Goal: Information Seeking & Learning: Check status

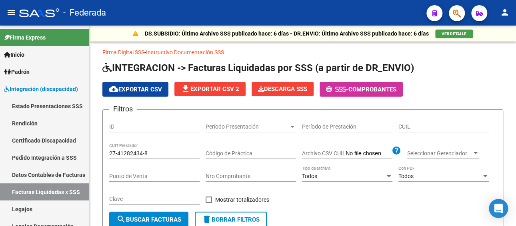
scroll to position [0, 80]
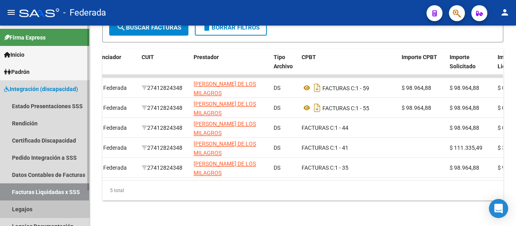
click at [20, 206] on link "Legajos" at bounding box center [44, 209] width 89 height 17
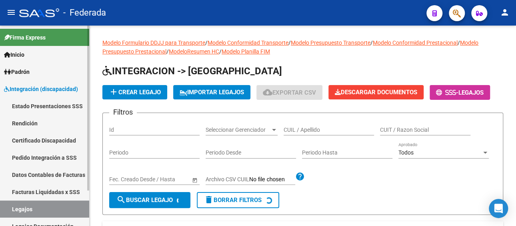
click at [36, 191] on link "Facturas Liquidadas x SSS" at bounding box center [44, 192] width 89 height 17
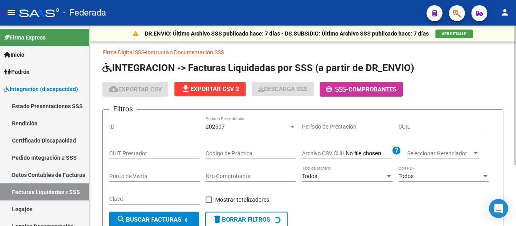
click at [266, 126] on div "202507" at bounding box center [247, 127] width 83 height 7
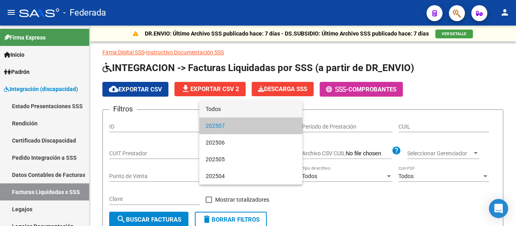
click at [222, 104] on span "Todos" at bounding box center [251, 109] width 90 height 17
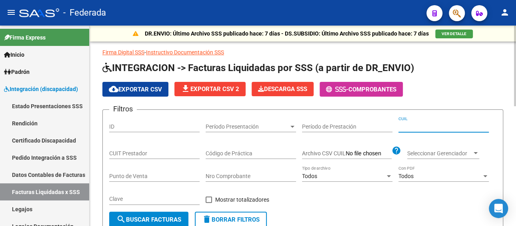
click at [454, 125] on input "CUIL" at bounding box center [443, 127] width 90 height 7
paste input "27-38818972-5"
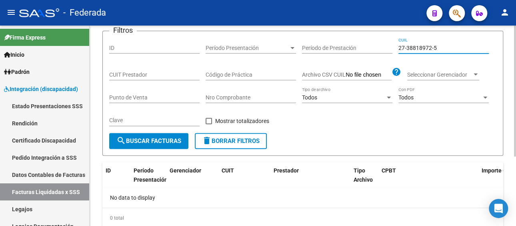
scroll to position [66, 0]
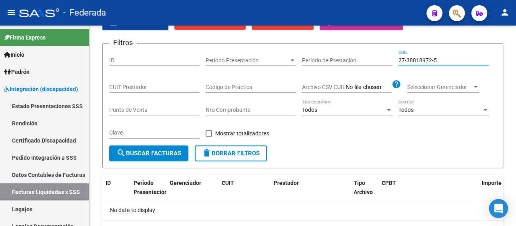
type input "27-38818972-5"
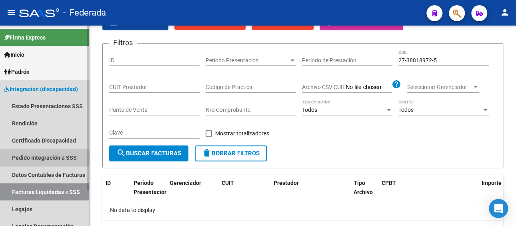
click at [42, 158] on link "Pedido Integración a SSS" at bounding box center [44, 157] width 89 height 17
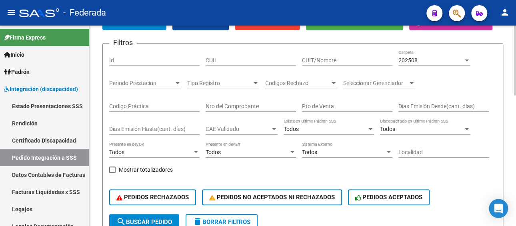
click at [391, 61] on input "CUIT/Nombre" at bounding box center [347, 60] width 90 height 7
click at [411, 65] on div "202508 Carpeta" at bounding box center [434, 58] width 72 height 16
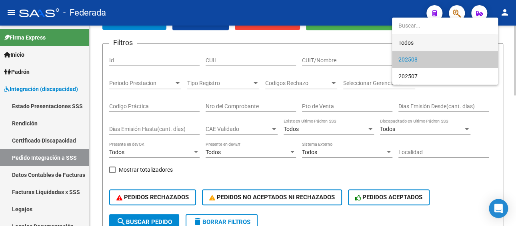
drag, startPoint x: 409, startPoint y: 44, endPoint x: 252, endPoint y: 55, distance: 157.6
click at [404, 45] on span "Todos" at bounding box center [444, 42] width 93 height 17
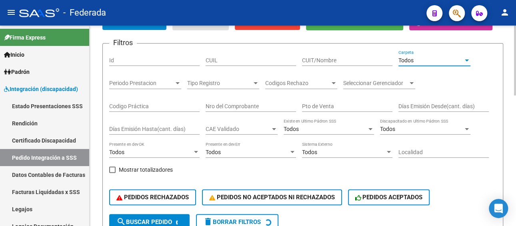
click at [252, 55] on div "CUIL" at bounding box center [251, 58] width 90 height 16
paste input "27388189725"
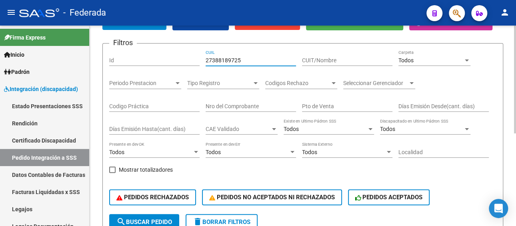
scroll to position [106, 0]
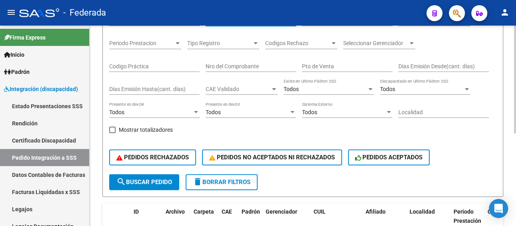
type input "27388189725"
click at [143, 183] on span "search Buscar Pedido" at bounding box center [144, 182] width 56 height 7
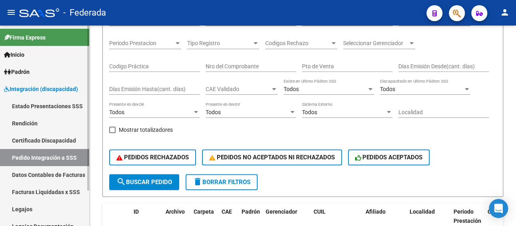
click at [20, 208] on link "Legajos" at bounding box center [44, 209] width 89 height 17
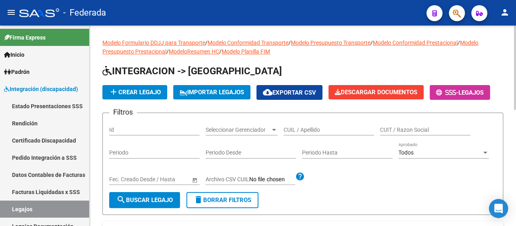
click at [313, 127] on input "CUIL / Apellido" at bounding box center [329, 130] width 90 height 7
paste input "[PERSON_NAME]"
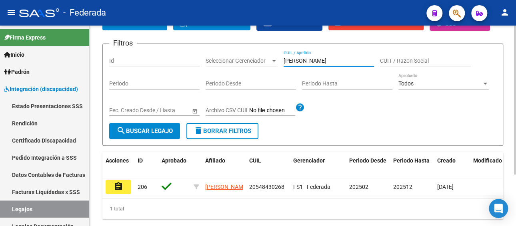
scroll to position [87, 0]
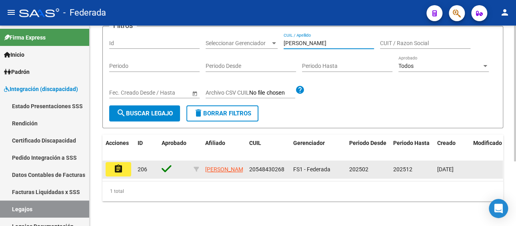
type input "[PERSON_NAME]"
drag, startPoint x: 284, startPoint y: 171, endPoint x: 247, endPoint y: 170, distance: 36.8
click at [247, 170] on datatable-body-cell "20548430268" at bounding box center [268, 170] width 44 height 18
copy span "20548430268"
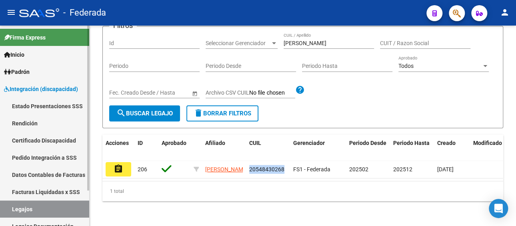
click at [50, 191] on link "Facturas Liquidadas x SSS" at bounding box center [44, 192] width 89 height 17
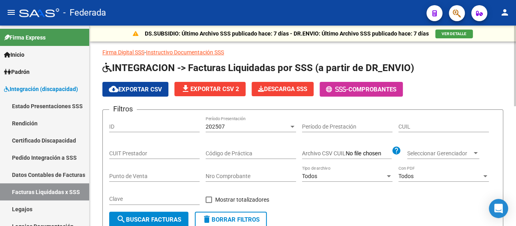
click at [246, 129] on div "202507" at bounding box center [247, 127] width 83 height 7
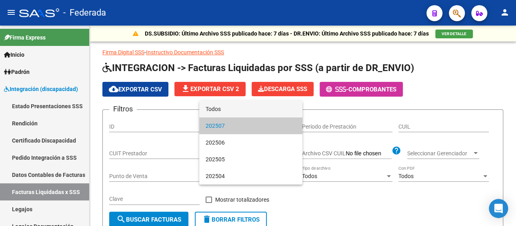
click at [244, 111] on span "Todos" at bounding box center [251, 109] width 90 height 17
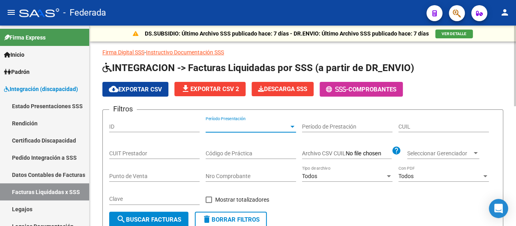
click at [419, 128] on input "CUIL" at bounding box center [443, 127] width 90 height 7
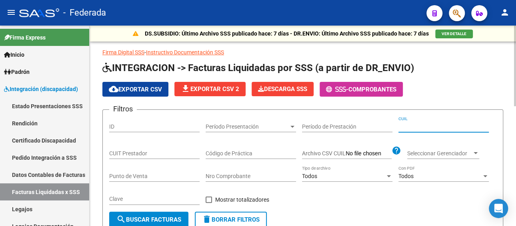
paste input "20-54843026-8"
type input "20-54843026-8"
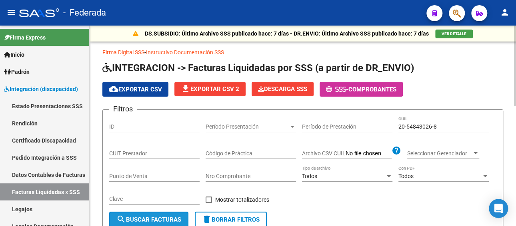
click at [168, 214] on button "search Buscar Facturas" at bounding box center [148, 220] width 79 height 16
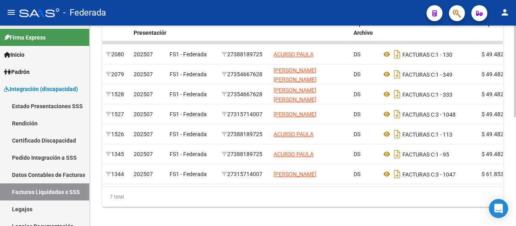
scroll to position [238, 0]
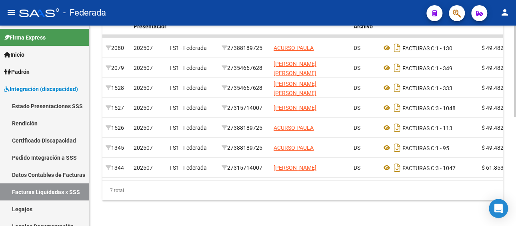
drag, startPoint x: 213, startPoint y: 181, endPoint x: 296, endPoint y: 181, distance: 83.6
click at [296, 181] on div "7 total" at bounding box center [302, 191] width 401 height 20
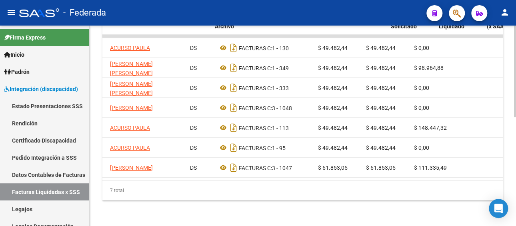
scroll to position [0, 120]
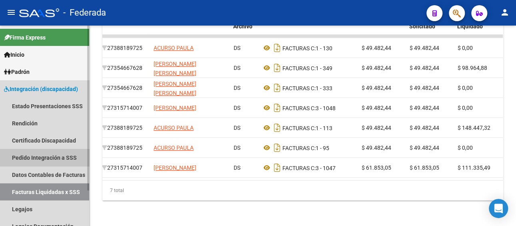
click at [49, 161] on link "Pedido Integración a SSS" at bounding box center [44, 157] width 89 height 17
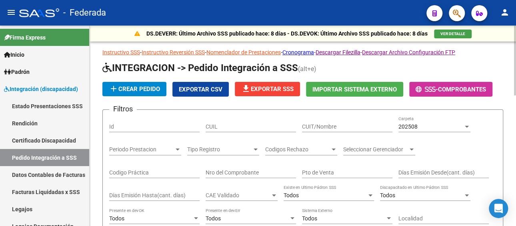
click at [419, 125] on div "202508" at bounding box center [430, 127] width 65 height 7
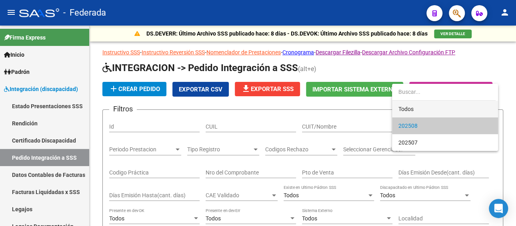
click at [413, 112] on span "Todos" at bounding box center [444, 109] width 93 height 17
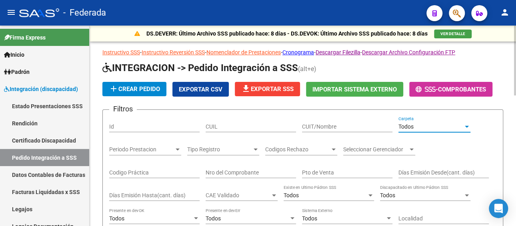
click at [252, 128] on input "CUIL" at bounding box center [251, 127] width 90 height 7
paste input "20548430268"
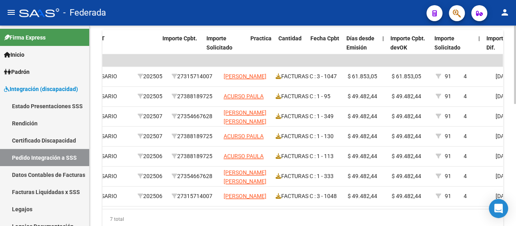
scroll to position [0, 551]
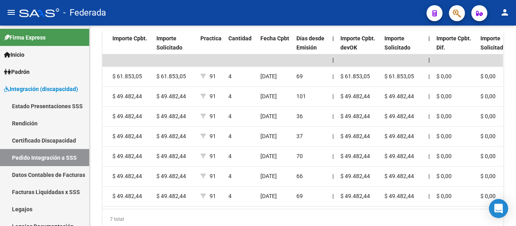
type input "20548430267"
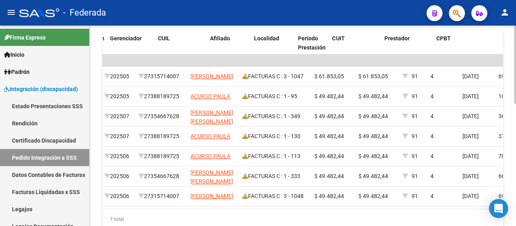
scroll to position [0, 155]
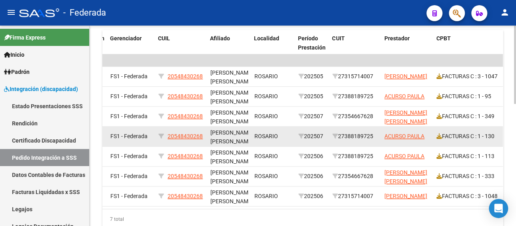
drag, startPoint x: 378, startPoint y: 136, endPoint x: 342, endPoint y: 137, distance: 36.0
click at [342, 137] on datatable-body-cell "27388189725" at bounding box center [355, 137] width 52 height 20
copy div "27388189725"
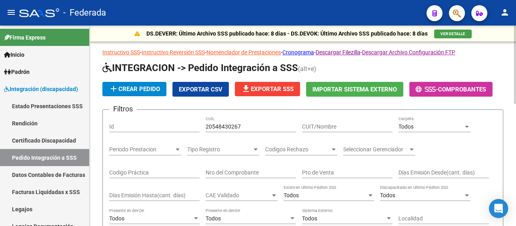
scroll to position [40, 0]
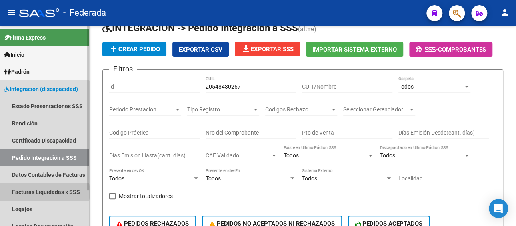
click at [42, 192] on link "Facturas Liquidadas x SSS" at bounding box center [44, 192] width 89 height 17
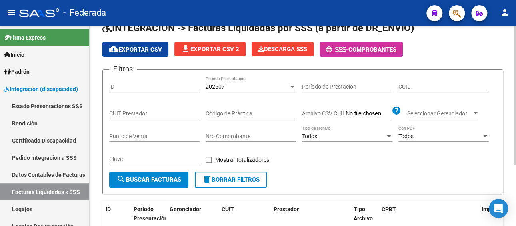
click at [149, 108] on div "CUIT Prestador" at bounding box center [154, 111] width 90 height 16
paste input "27-38818972-5"
type input "27-38818972-5"
click at [265, 86] on div "202507" at bounding box center [247, 87] width 83 height 7
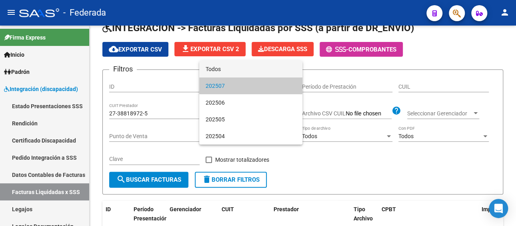
click at [233, 72] on span "Todos" at bounding box center [251, 69] width 90 height 17
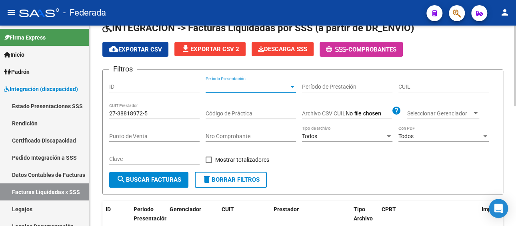
click at [153, 175] on button "search Buscar Facturas" at bounding box center [148, 180] width 79 height 16
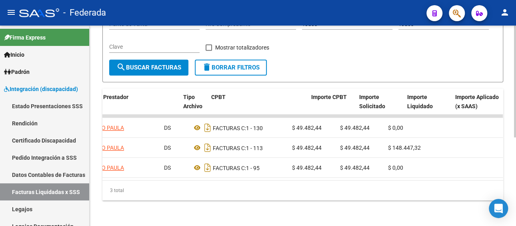
scroll to position [0, 169]
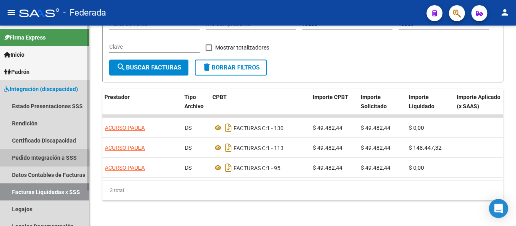
click at [32, 161] on link "Pedido Integración a SSS" at bounding box center [44, 157] width 89 height 17
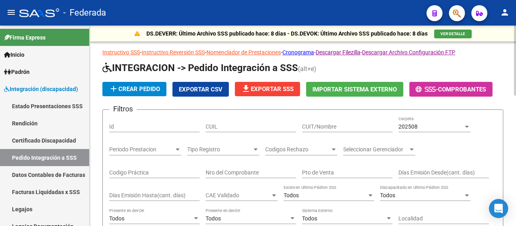
click at [418, 126] on div "202508" at bounding box center [430, 127] width 65 height 7
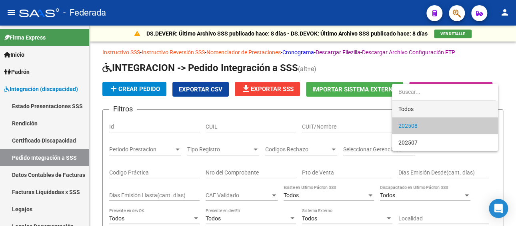
click at [409, 112] on span "Todos" at bounding box center [444, 109] width 93 height 17
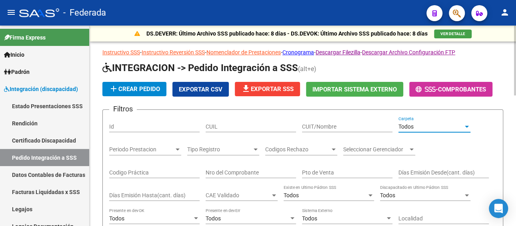
click at [342, 127] on input "CUIT/Nombre" at bounding box center [347, 127] width 90 height 7
paste input "27388189725"
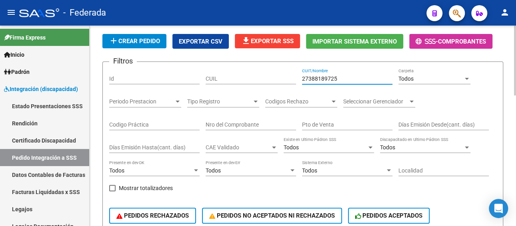
scroll to position [80, 0]
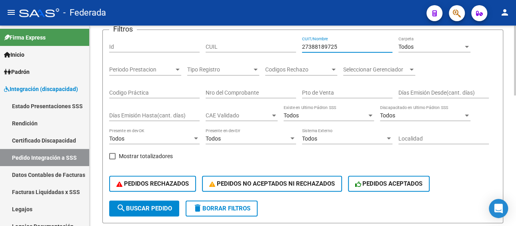
type input "27388189725"
click at [143, 211] on span "search Buscar Pedido" at bounding box center [144, 208] width 56 height 7
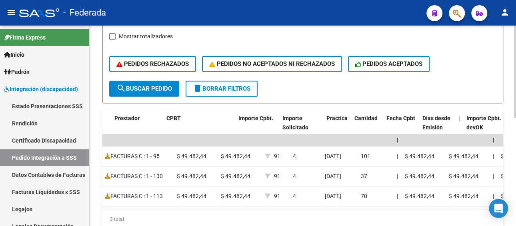
scroll to position [0, 415]
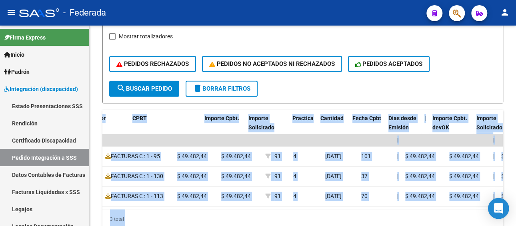
drag, startPoint x: 114, startPoint y: 120, endPoint x: 504, endPoint y: 216, distance: 401.1
click at [504, 216] on body "menu - Federada person Firma Express Inicio Instructivos Padrón Afiliados Empad…" at bounding box center [258, 113] width 516 height 226
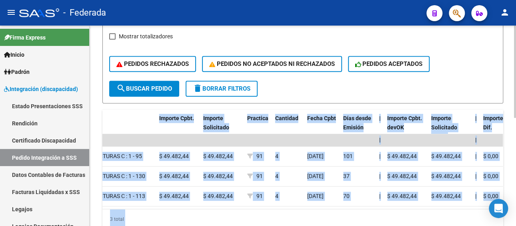
scroll to position [0, 0]
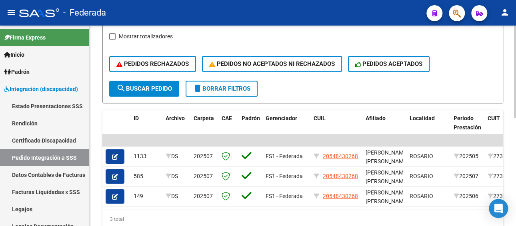
click at [298, 100] on form "Filtros Id CUIL 27388189725 CUIT/Nombre Todos Carpeta Periodo Prestacion Period…" at bounding box center [302, 7] width 401 height 194
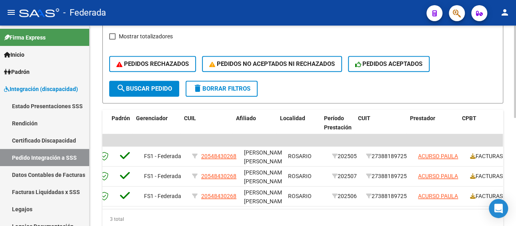
scroll to position [0, 275]
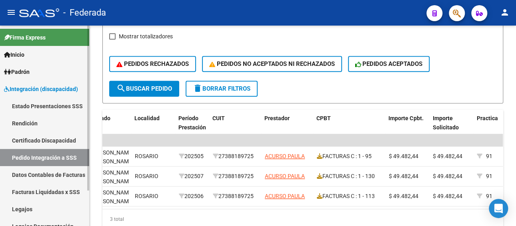
click at [28, 210] on link "Legajos" at bounding box center [44, 209] width 89 height 17
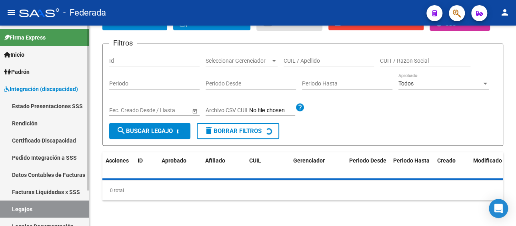
click at [38, 188] on link "Facturas Liquidadas x SSS" at bounding box center [44, 192] width 89 height 17
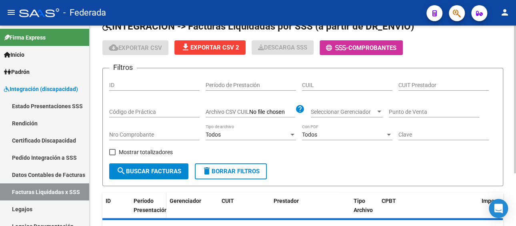
scroll to position [41, 0]
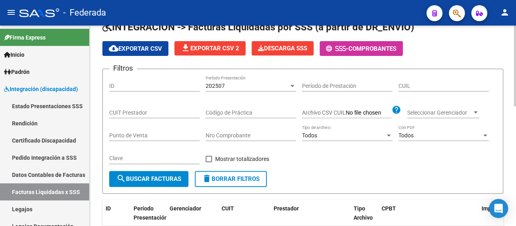
click at [217, 88] on div "202507 Período Presentación" at bounding box center [251, 84] width 90 height 16
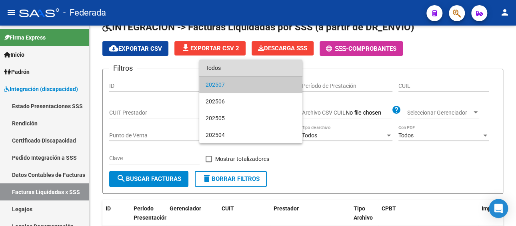
click at [225, 70] on span "Todos" at bounding box center [251, 68] width 90 height 17
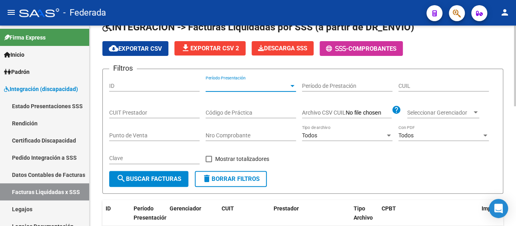
click at [123, 112] on input "CUIT Prestador" at bounding box center [154, 113] width 90 height 7
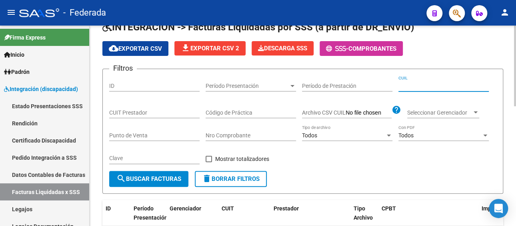
click at [415, 86] on input "CUIL" at bounding box center [443, 86] width 90 height 7
paste input "20-17229268-3"
type input "20-17229268-3"
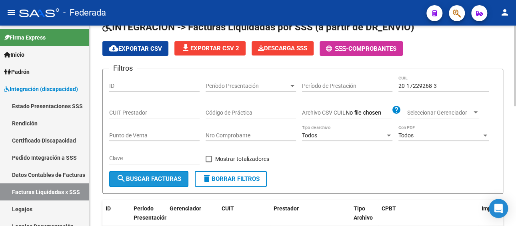
click at [170, 180] on span "search Buscar Facturas" at bounding box center [148, 179] width 65 height 7
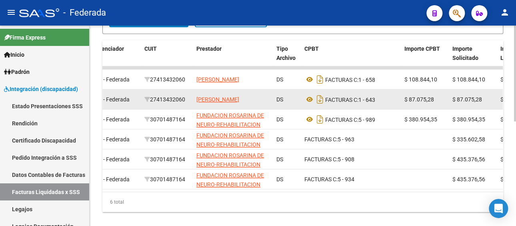
scroll to position [0, 74]
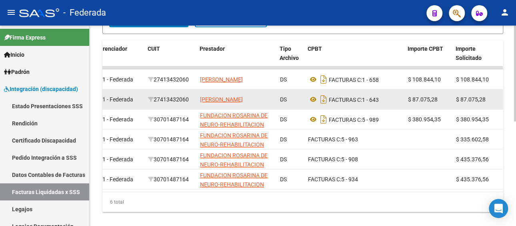
drag, startPoint x: 193, startPoint y: 98, endPoint x: 154, endPoint y: 100, distance: 39.3
click at [154, 100] on datatable-body-cell "27413432060" at bounding box center [171, 100] width 52 height 20
copy div "27413432060"
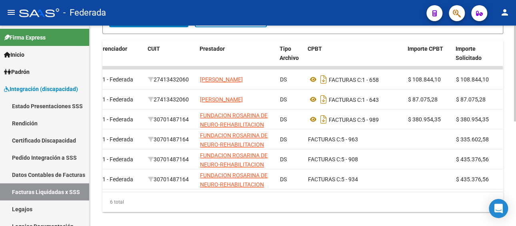
copy div "27413432060"
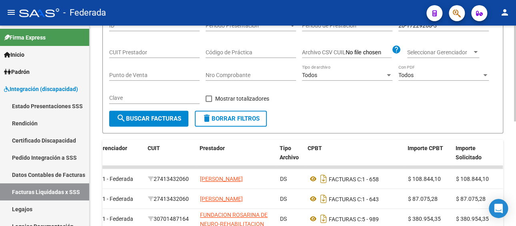
scroll to position [81, 0]
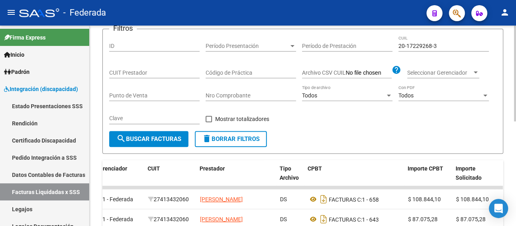
click at [141, 73] on input "CUIT Prestador" at bounding box center [154, 73] width 90 height 7
paste input "27-41343206-0"
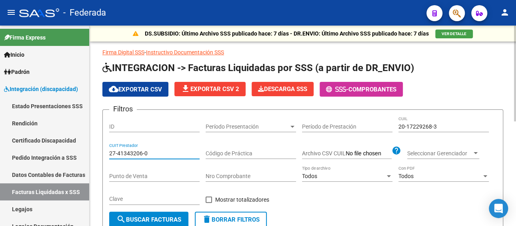
scroll to position [0, 0]
type input "27-41343206-0"
drag, startPoint x: 447, startPoint y: 128, endPoint x: 392, endPoint y: 128, distance: 54.8
click at [392, 128] on div "Filtros ID Período Presentación Período Presentación Período de Prestación 20-1…" at bounding box center [302, 164] width 387 height 96
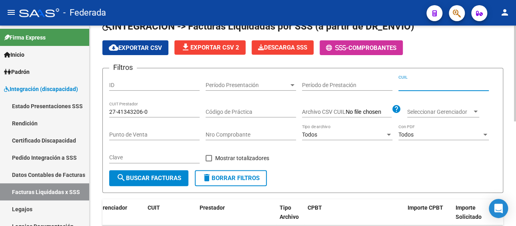
scroll to position [120, 0]
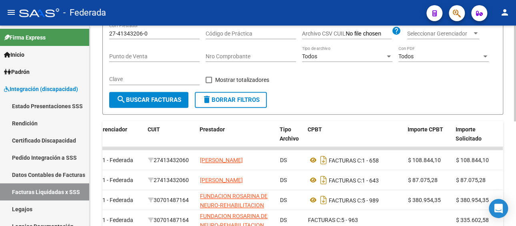
click at [167, 98] on span "search Buscar Facturas" at bounding box center [148, 99] width 65 height 7
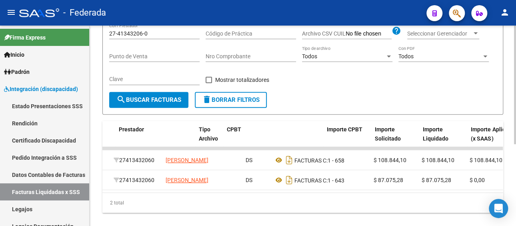
scroll to position [0, 106]
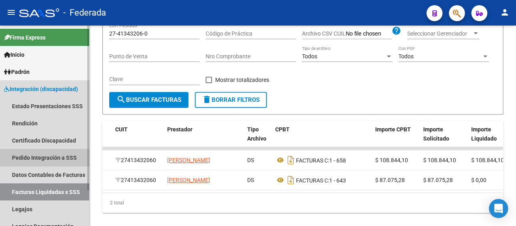
click at [52, 158] on link "Pedido Integración a SSS" at bounding box center [44, 157] width 89 height 17
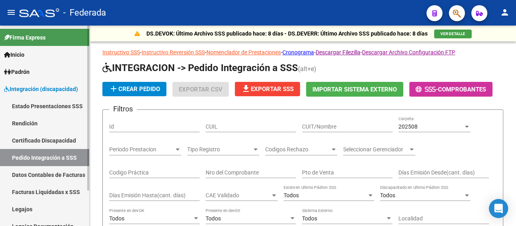
click at [44, 190] on link "Facturas Liquidadas x SSS" at bounding box center [44, 192] width 89 height 17
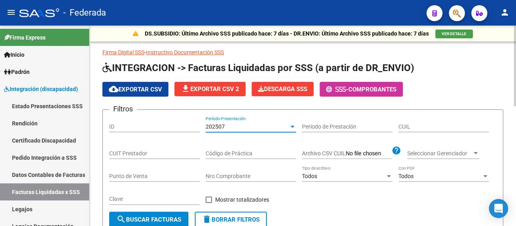
click at [247, 124] on div "202507" at bounding box center [247, 127] width 83 height 7
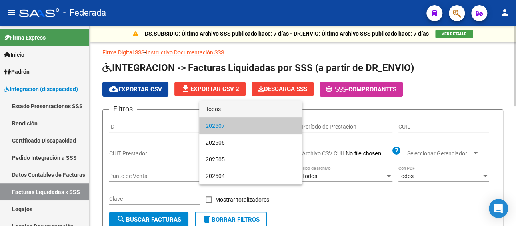
click at [237, 109] on span "Todos" at bounding box center [251, 109] width 90 height 17
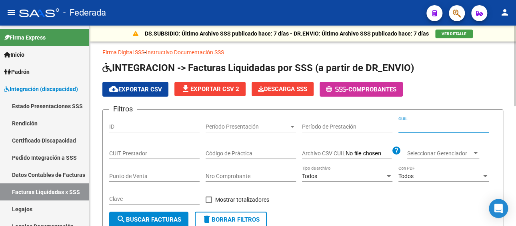
click at [422, 125] on input "CUIL" at bounding box center [443, 127] width 90 height 7
paste input "20-17229268-3"
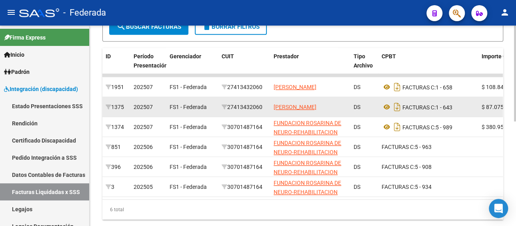
scroll to position [200, 0]
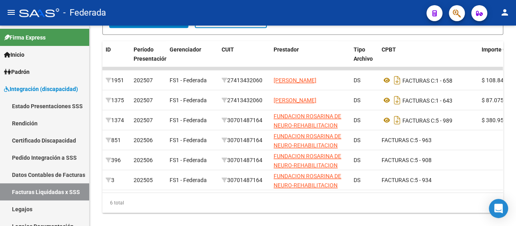
type input "20-17229268-3"
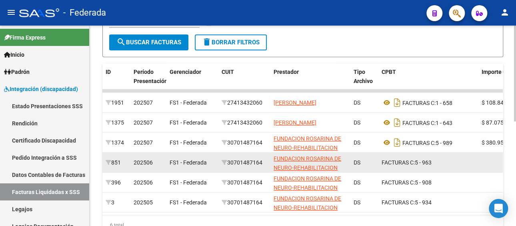
scroll to position [160, 0]
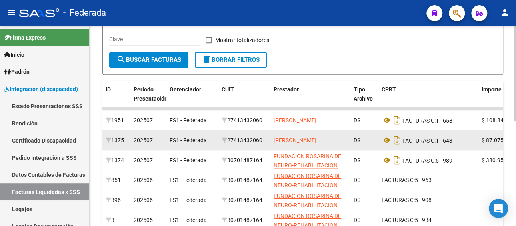
drag, startPoint x: 266, startPoint y: 140, endPoint x: 231, endPoint y: 141, distance: 35.6
click at [231, 141] on div "27413432060" at bounding box center [245, 140] width 46 height 9
copy div "27413432060"
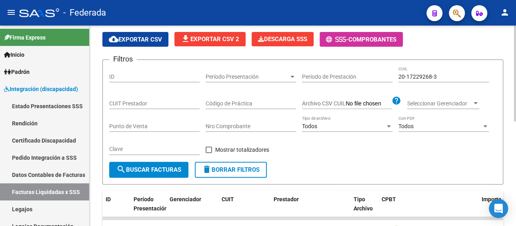
scroll to position [40, 0]
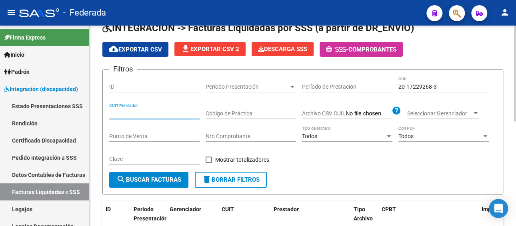
click at [146, 113] on input "CUIT Prestador" at bounding box center [154, 113] width 90 height 7
paste input "27-41343206-0"
type input "27-41343206-0"
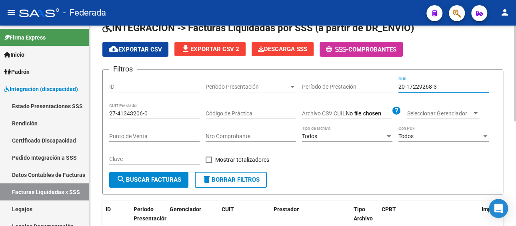
drag, startPoint x: 454, startPoint y: 85, endPoint x: 388, endPoint y: 85, distance: 66.4
click at [388, 85] on div "Filtros ID Período Presentación Período Presentación Período de Prestación 20-1…" at bounding box center [302, 124] width 387 height 96
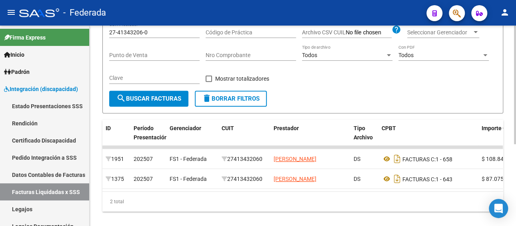
scroll to position [138, 0]
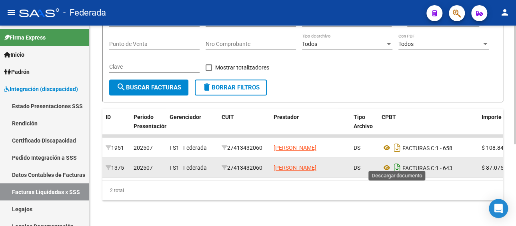
click at [397, 162] on icon "Descargar documento" at bounding box center [397, 168] width 10 height 13
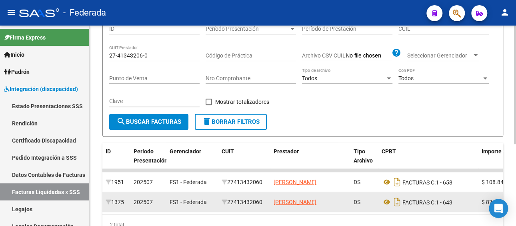
scroll to position [58, 0]
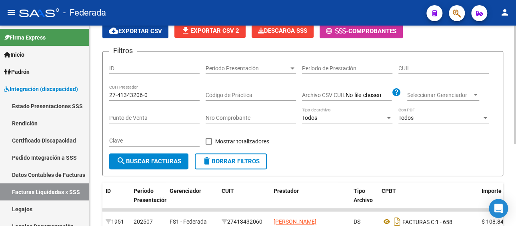
drag, startPoint x: 157, startPoint y: 91, endPoint x: 98, endPoint y: 92, distance: 58.8
click at [98, 92] on div "DS.SUBSIDIO: Último Archivo SSS publicado hace: 7 días - DR.ENVIO: Último Archi…" at bounding box center [303, 133] width 426 height 333
drag, startPoint x: 150, startPoint y: 94, endPoint x: 122, endPoint y: 94, distance: 27.6
click at [122, 94] on input "27-41343206-0" at bounding box center [154, 95] width 90 height 7
type input "2"
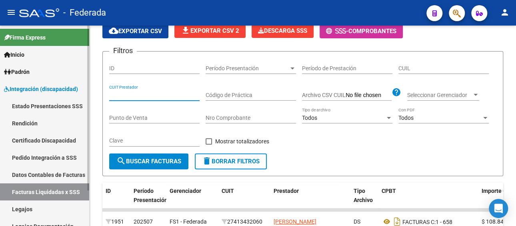
click at [26, 205] on link "Legajos" at bounding box center [44, 209] width 89 height 17
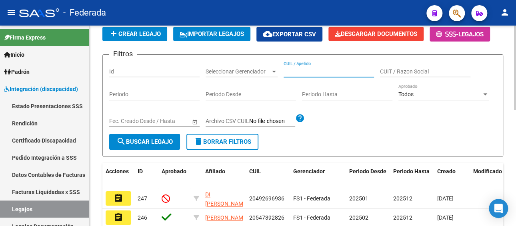
click at [312, 68] on input "CUIL / Apellido" at bounding box center [329, 71] width 90 height 7
paste input "[PERSON_NAME]"
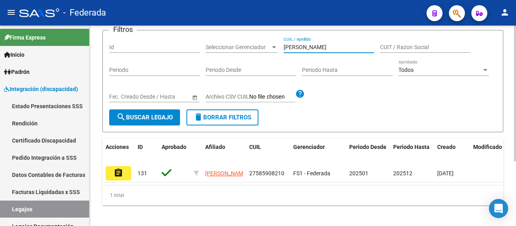
scroll to position [96, 0]
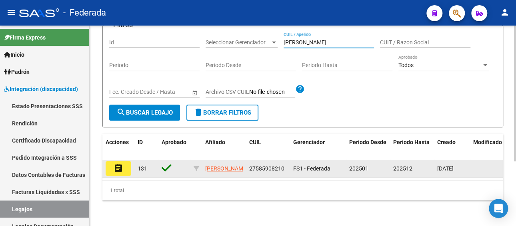
type input "[PERSON_NAME]"
drag, startPoint x: 285, startPoint y: 162, endPoint x: 247, endPoint y: 164, distance: 38.0
click at [247, 164] on datatable-body-cell "27585908210" at bounding box center [268, 169] width 44 height 18
copy span "27585908210"
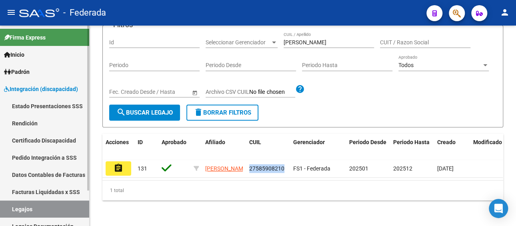
click at [64, 192] on link "Facturas Liquidadas x SSS" at bounding box center [44, 192] width 89 height 17
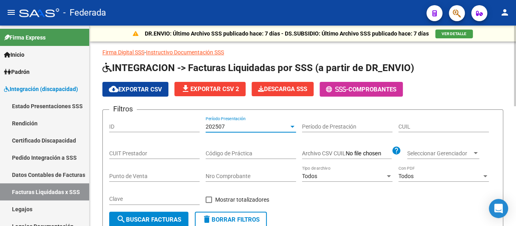
click at [247, 128] on div "202507" at bounding box center [247, 127] width 83 height 7
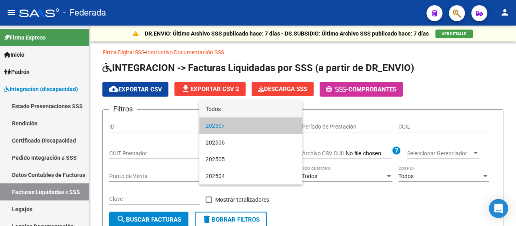
click at [224, 111] on span "Todos" at bounding box center [251, 109] width 90 height 17
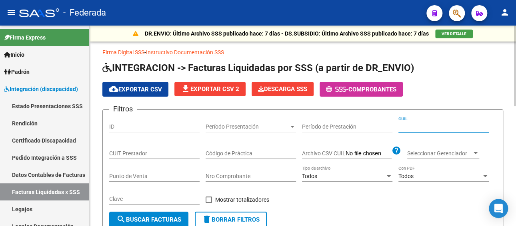
click at [429, 126] on input "CUIL" at bounding box center [443, 127] width 90 height 7
paste input "27-58590821-0"
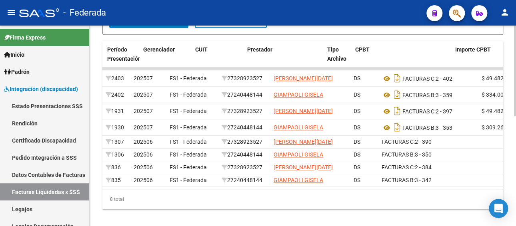
scroll to position [0, 26]
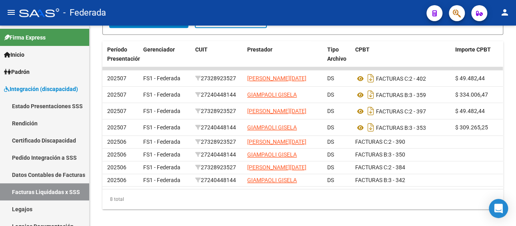
type input "27-58590821-0"
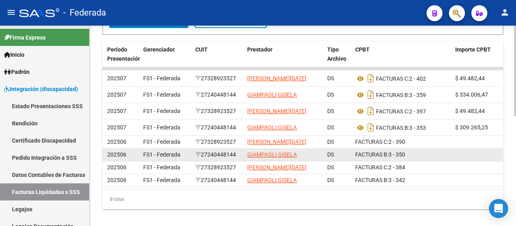
drag, startPoint x: 240, startPoint y: 181, endPoint x: 203, endPoint y: 181, distance: 37.2
click at [203, 160] on div "27240448144" at bounding box center [218, 154] width 46 height 9
copy div "27240448144"
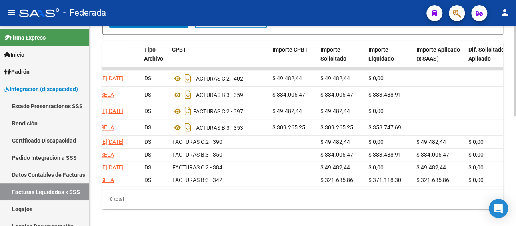
scroll to position [0, 136]
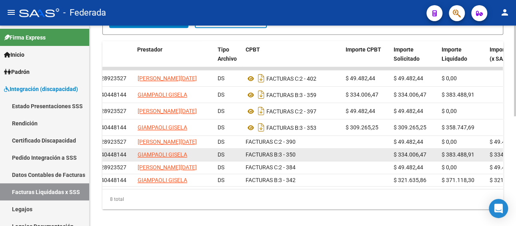
copy div "27240448144"
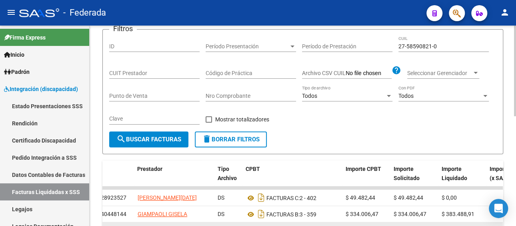
scroll to position [80, 0]
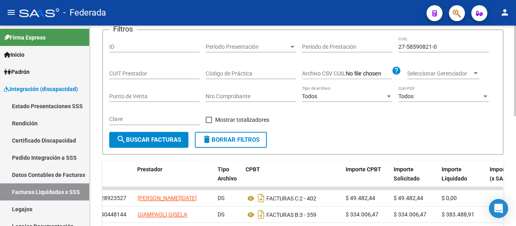
click at [146, 77] on div "CUIT Prestador" at bounding box center [154, 71] width 90 height 16
paste input "27-24044814-4"
type input "27-24044814-4"
click at [146, 146] on button "search Buscar Facturas" at bounding box center [148, 140] width 79 height 16
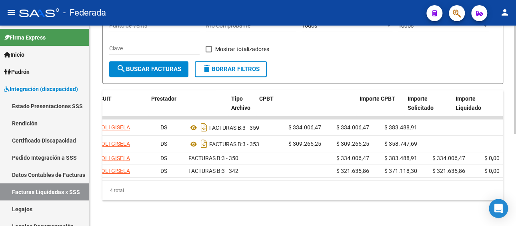
scroll to position [0, 113]
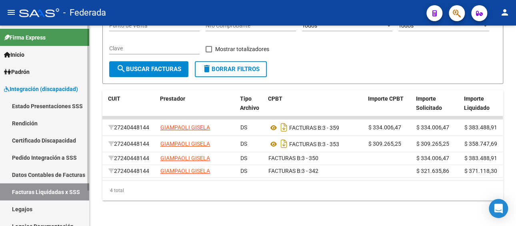
click at [44, 205] on link "Legajos" at bounding box center [44, 209] width 89 height 17
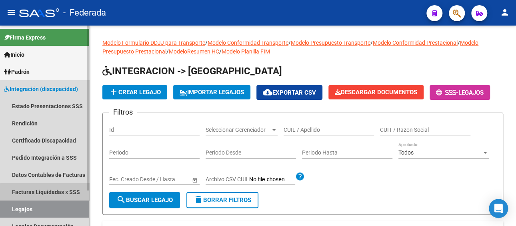
click at [46, 195] on link "Facturas Liquidadas x SSS" at bounding box center [44, 192] width 89 height 17
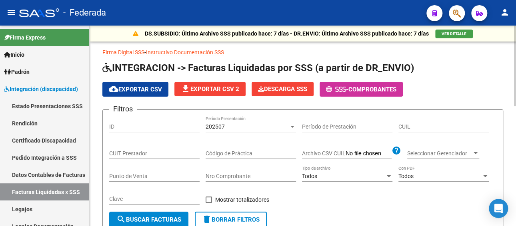
click at [264, 124] on div "202507" at bounding box center [247, 127] width 83 height 7
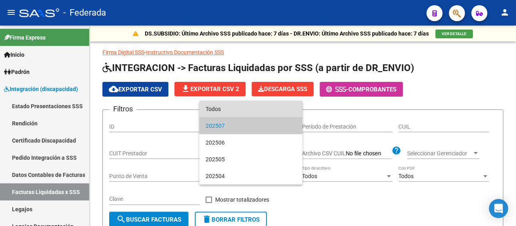
click at [251, 109] on span "Todos" at bounding box center [251, 109] width 90 height 17
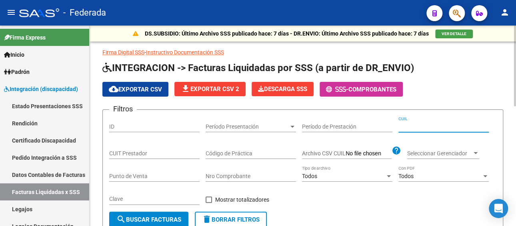
click at [436, 125] on input "CUIL" at bounding box center [443, 127] width 90 height 7
paste input "27-38818972-5"
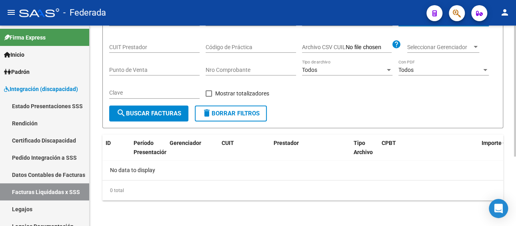
scroll to position [66, 0]
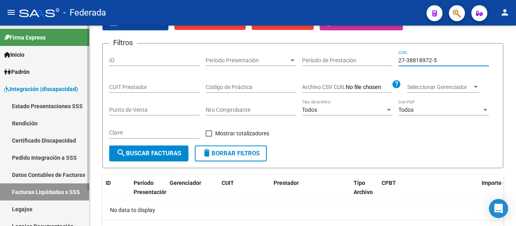
type input "27-38818972-5"
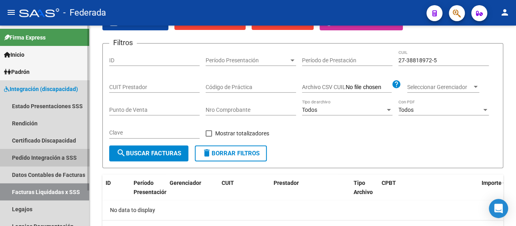
click at [55, 158] on link "Pedido Integración a SSS" at bounding box center [44, 157] width 89 height 17
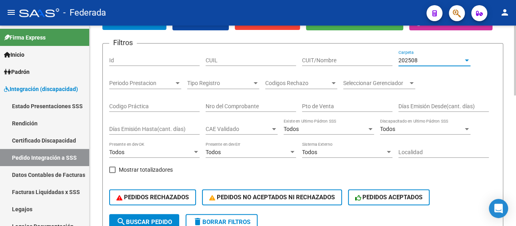
click at [424, 61] on div "202508" at bounding box center [430, 60] width 65 height 7
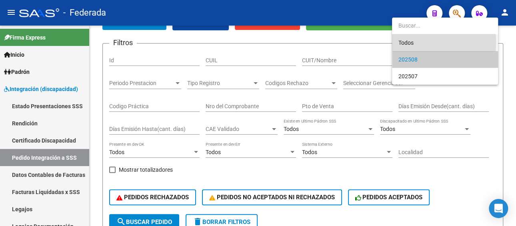
click at [412, 42] on span "Todos" at bounding box center [444, 42] width 93 height 17
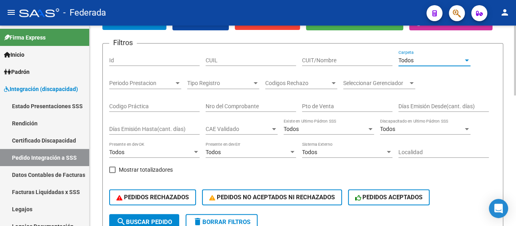
click at [249, 61] on input "CUIL" at bounding box center [251, 60] width 90 height 7
paste input "27388189725"
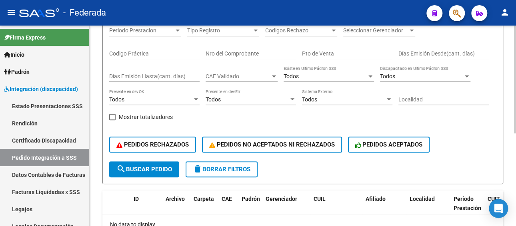
scroll to position [173, 0]
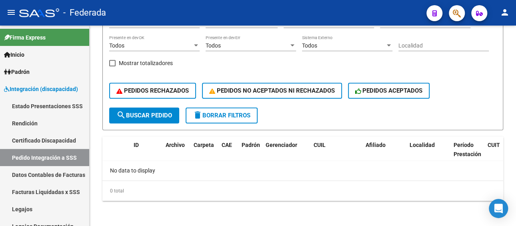
type input "27388189725"
click at [42, 212] on link "Legajos" at bounding box center [44, 209] width 89 height 17
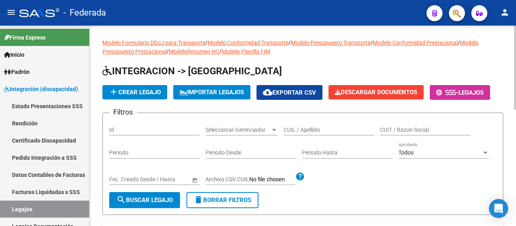
click at [320, 132] on input "CUIL / Apellido" at bounding box center [329, 130] width 90 height 7
paste input "[PERSON_NAME]"
click at [151, 200] on span "search Buscar Legajo" at bounding box center [144, 200] width 56 height 7
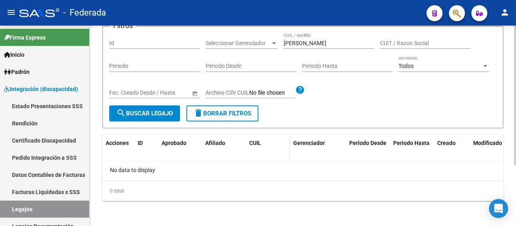
scroll to position [47, 0]
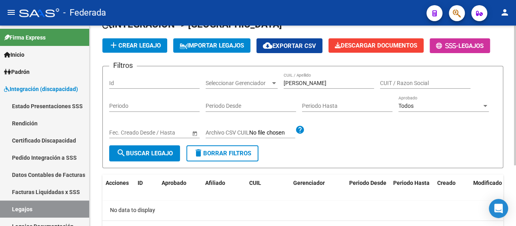
click at [328, 81] on input "[PERSON_NAME]" at bounding box center [329, 83] width 90 height 7
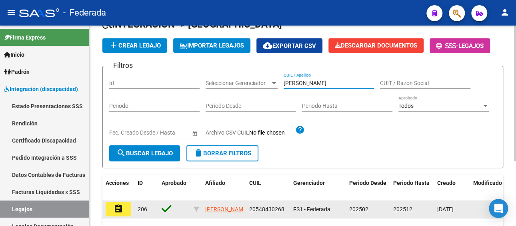
type input "[PERSON_NAME]"
drag, startPoint x: 282, startPoint y: 211, endPoint x: 249, endPoint y: 214, distance: 33.3
click at [249, 214] on div "20548430268" at bounding box center [268, 209] width 38 height 9
copy span "20548430268"
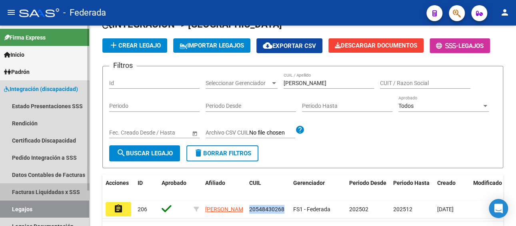
click at [30, 189] on link "Facturas Liquidadas x SSS" at bounding box center [44, 192] width 89 height 17
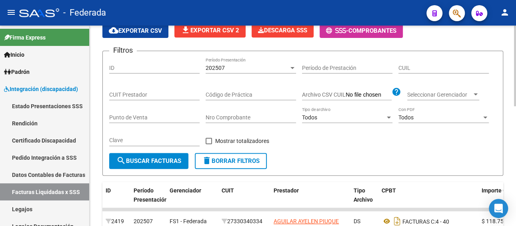
scroll to position [47, 0]
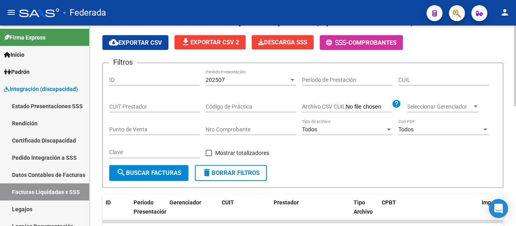
click at [237, 71] on div "202507 Período Presentación" at bounding box center [251, 78] width 90 height 16
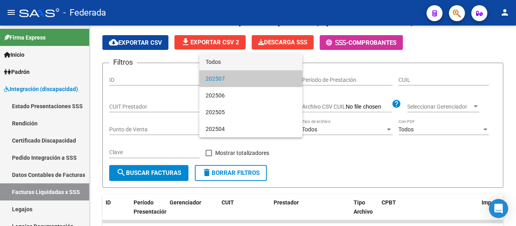
click at [233, 64] on span "Todos" at bounding box center [251, 62] width 90 height 17
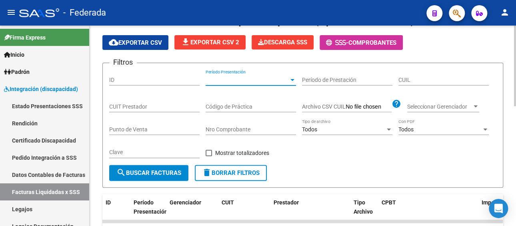
click at [433, 78] on input "CUIL" at bounding box center [443, 80] width 90 height 7
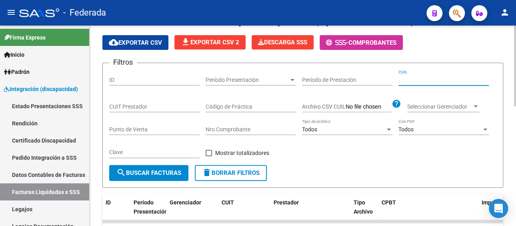
paste input "20-54843026-8"
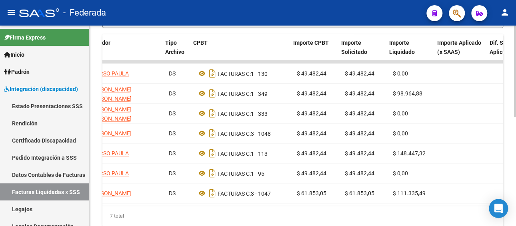
scroll to position [0, 188]
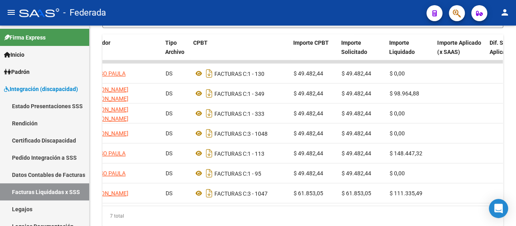
type input "20-54843026-8"
click at [57, 210] on link "Legajos" at bounding box center [44, 209] width 89 height 17
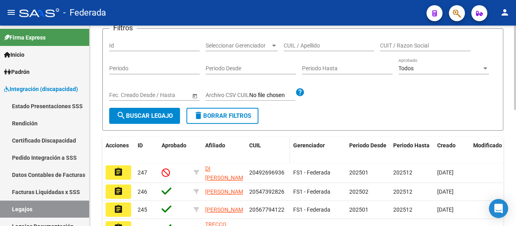
scroll to position [7, 0]
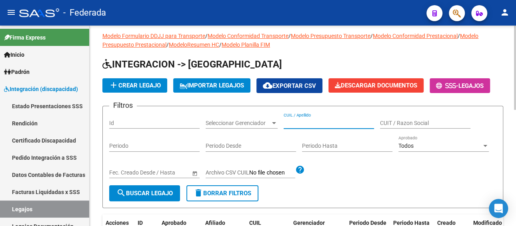
paste input "[PERSON_NAME]"
click at [306, 123] on input "CUIL / Apellido" at bounding box center [329, 123] width 90 height 7
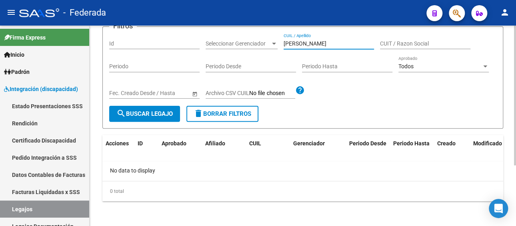
scroll to position [87, 0]
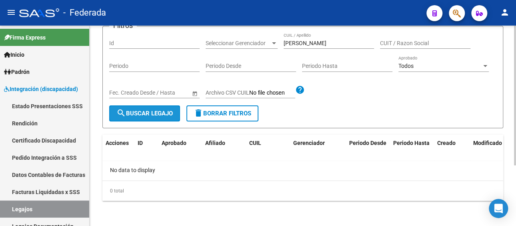
click at [154, 115] on span "search Buscar Legajo" at bounding box center [144, 113] width 56 height 7
click at [342, 45] on input "[PERSON_NAME]" at bounding box center [329, 43] width 90 height 7
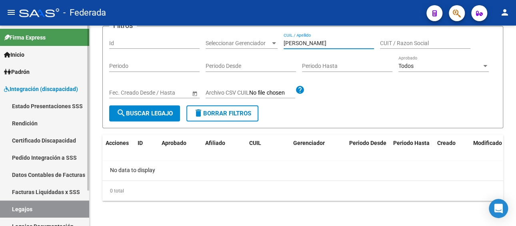
click at [29, 207] on link "Legajos" at bounding box center [44, 209] width 89 height 17
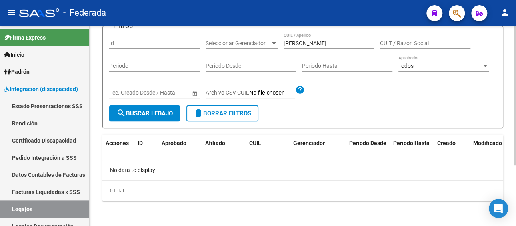
scroll to position [47, 0]
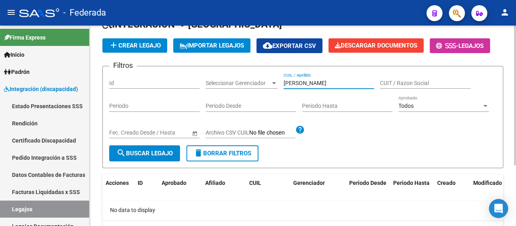
drag, startPoint x: 344, startPoint y: 86, endPoint x: 240, endPoint y: 84, distance: 104.4
click at [240, 84] on div "Filtros Id Seleccionar Gerenciador Seleccionar Gerenciador [PERSON_NAME] / Apel…" at bounding box center [302, 109] width 387 height 73
paste input "[PERSON_NAME]"
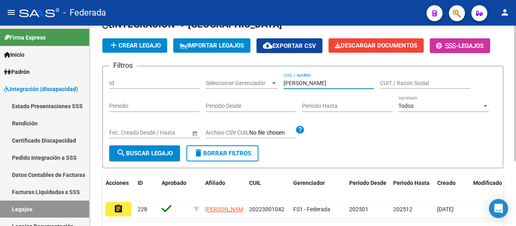
scroll to position [69, 0]
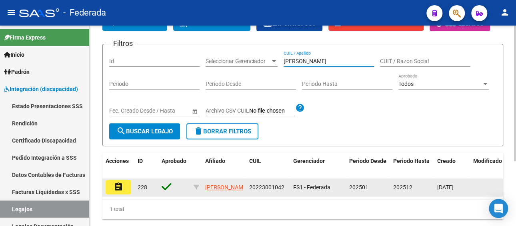
type input "[PERSON_NAME]"
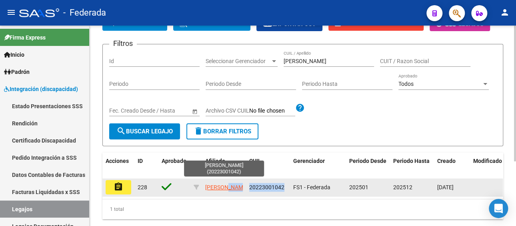
drag, startPoint x: 286, startPoint y: 185, endPoint x: 241, endPoint y: 187, distance: 44.8
click at [241, 187] on div "assignment 228 [PERSON_NAME] 20223001042 FS1 - Federada 202501 202512 [DATE]" at bounding box center [374, 188] width 544 height 18
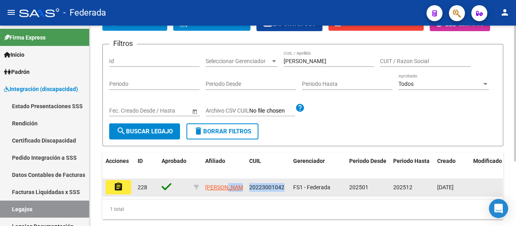
copy div "[PERSON_NAME] 20223001042"
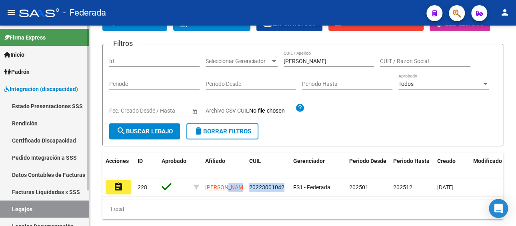
click at [37, 159] on link "Pedido Integración a SSS" at bounding box center [44, 157] width 89 height 17
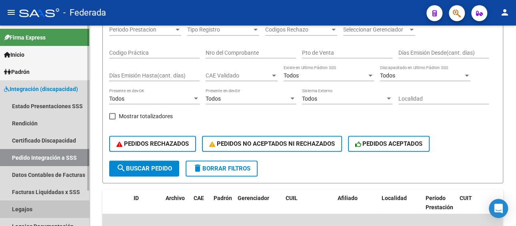
click at [26, 210] on link "Legajos" at bounding box center [44, 209] width 89 height 17
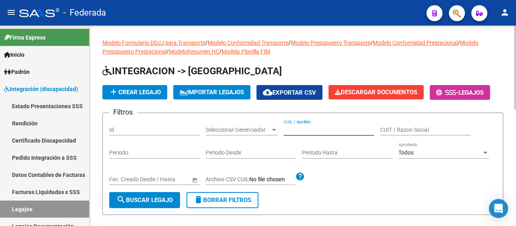
click at [304, 128] on input "CUIL / Apellido" at bounding box center [329, 130] width 90 height 7
paste input "[PERSON_NAME] 20223001042"
paste input "[PERSON_NAME]"
drag, startPoint x: 365, startPoint y: 130, endPoint x: 261, endPoint y: 128, distance: 104.0
click at [261, 128] on div "Filtros Id Seleccionar Gerenciador Seleccionar Gerenciador [PERSON_NAME] / Apel…" at bounding box center [302, 156] width 387 height 73
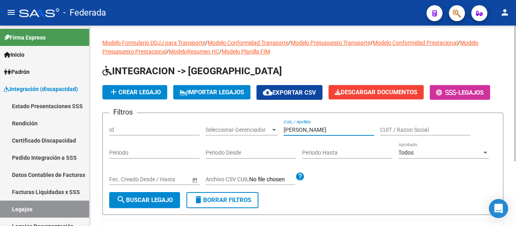
scroll to position [96, 0]
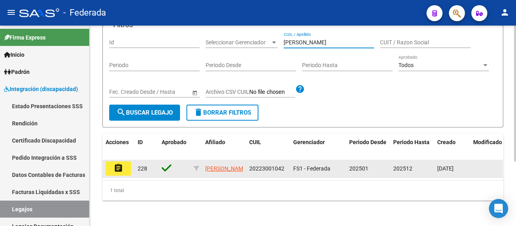
type input "[PERSON_NAME]"
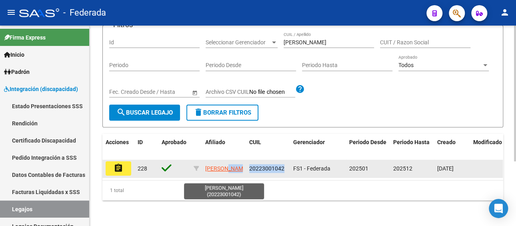
drag, startPoint x: 283, startPoint y: 160, endPoint x: 240, endPoint y: 162, distance: 42.8
click at [240, 162] on div "assignment 228 [PERSON_NAME] 20223001042 FS1 - Federada 202501 202512 [DATE]" at bounding box center [374, 169] width 544 height 18
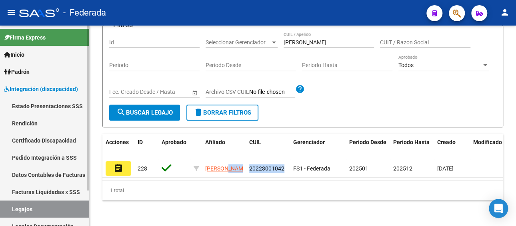
click at [52, 190] on link "Facturas Liquidadas x SSS" at bounding box center [44, 192] width 89 height 17
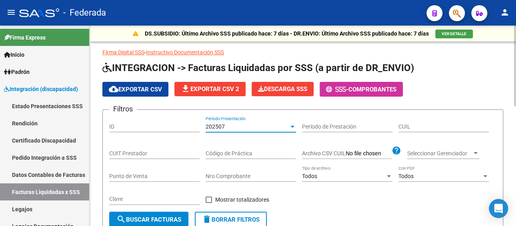
click at [255, 127] on div "202507" at bounding box center [247, 127] width 83 height 7
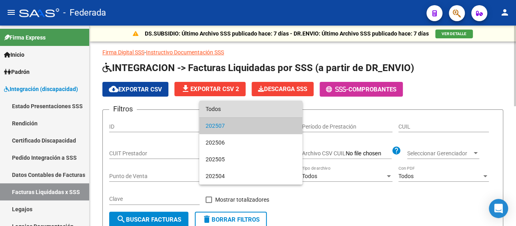
drag, startPoint x: 231, startPoint y: 108, endPoint x: 330, endPoint y: 118, distance: 99.7
click at [233, 109] on span "Todos" at bounding box center [251, 109] width 90 height 17
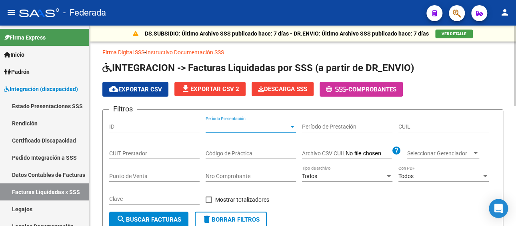
click at [422, 124] on input "CUIL" at bounding box center [443, 127] width 90 height 7
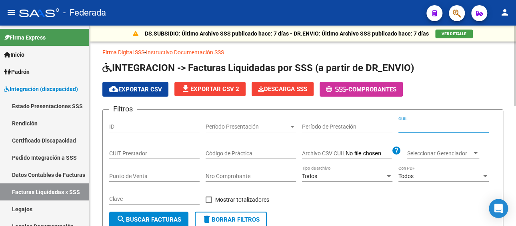
paste input "20-22300104-2"
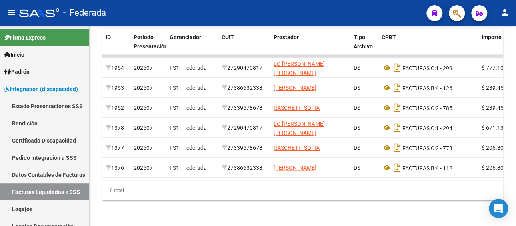
type input "20-22300104-2"
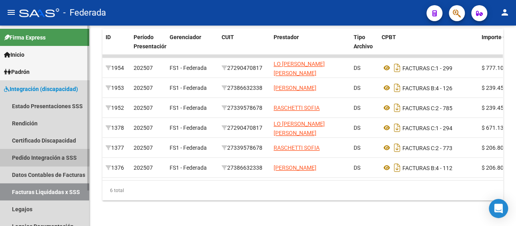
click at [32, 156] on link "Pedido Integración a SSS" at bounding box center [44, 157] width 89 height 17
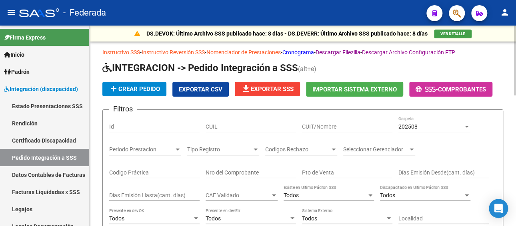
click at [415, 127] on span "202508" at bounding box center [407, 127] width 19 height 6
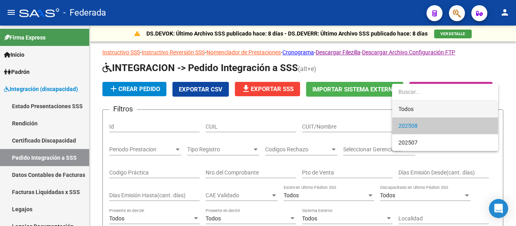
click at [412, 108] on span "Todos" at bounding box center [444, 109] width 93 height 17
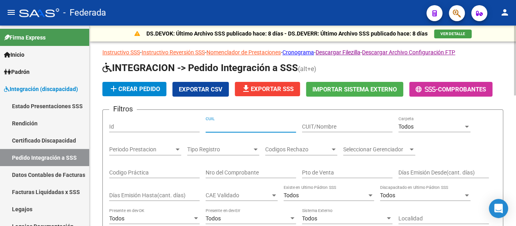
click at [236, 124] on input "CUIL" at bounding box center [251, 127] width 90 height 7
paste input "20223001042"
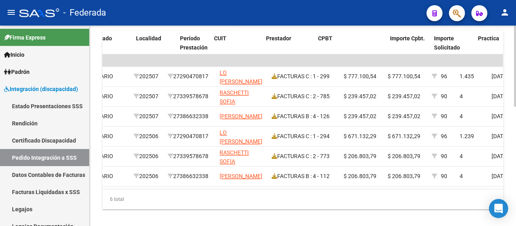
scroll to position [0, 273]
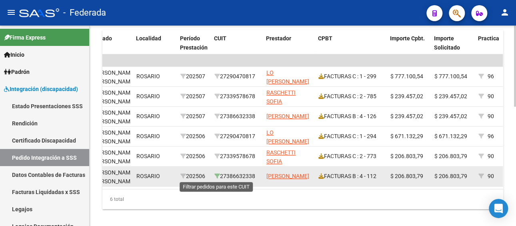
drag, startPoint x: 260, startPoint y: 175, endPoint x: 218, endPoint y: 175, distance: 41.6
click at [218, 175] on datatable-body-cell "27386632338" at bounding box center [237, 177] width 52 height 20
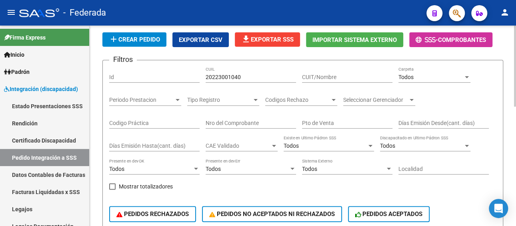
scroll to position [40, 0]
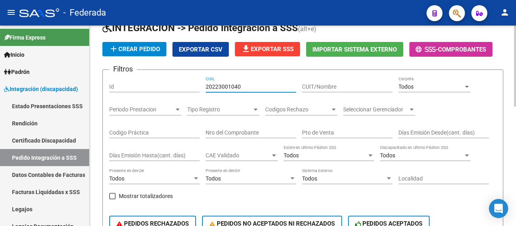
drag, startPoint x: 279, startPoint y: 83, endPoint x: 210, endPoint y: 83, distance: 69.2
click at [210, 84] on input "20223001040" at bounding box center [251, 87] width 90 height 7
type input "2"
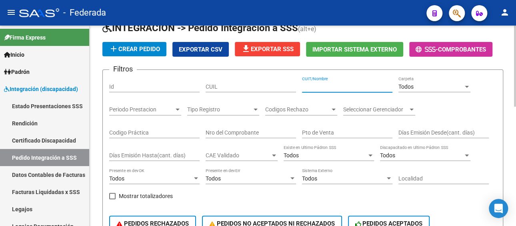
click at [336, 88] on input "CUIT/Nombre" at bounding box center [347, 87] width 90 height 7
paste input "27386632338"
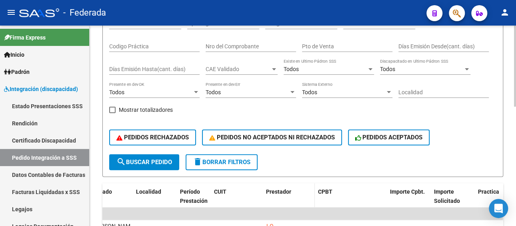
scroll to position [200, 0]
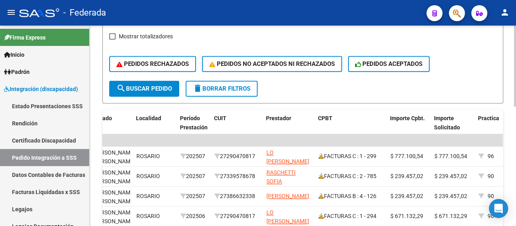
type input "27386632338"
click at [154, 85] on span "search Buscar Pedido" at bounding box center [144, 88] width 56 height 7
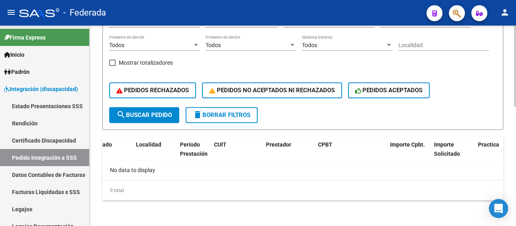
scroll to position [173, 0]
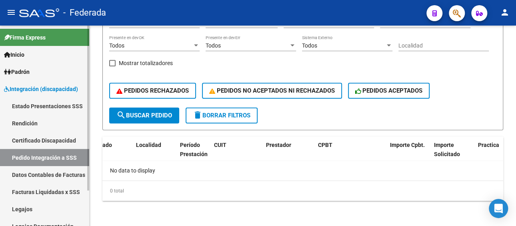
click at [53, 188] on link "Facturas Liquidadas x SSS" at bounding box center [44, 192] width 89 height 17
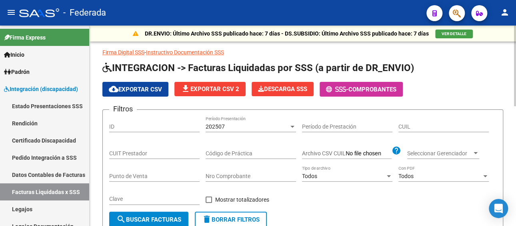
click at [241, 126] on div "202507" at bounding box center [247, 127] width 83 height 7
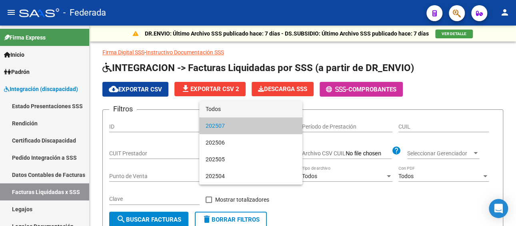
click at [238, 112] on span "Todos" at bounding box center [251, 109] width 90 height 17
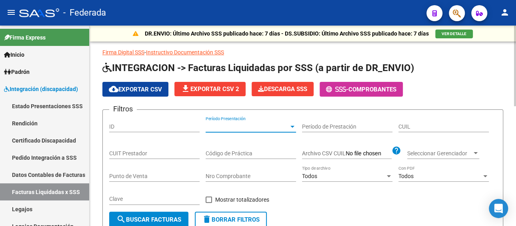
click at [135, 150] on input "CUIT Prestador" at bounding box center [154, 153] width 90 height 7
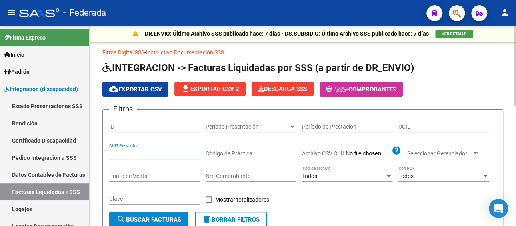
paste input "27-38663233-8"
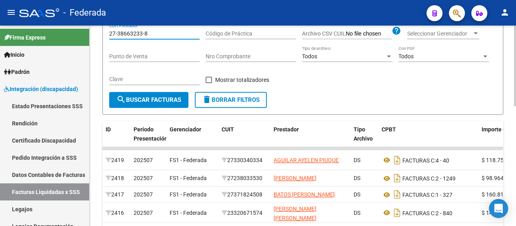
type input "27-38663233-8"
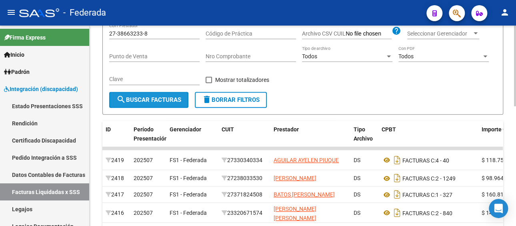
click at [155, 98] on span "search Buscar Facturas" at bounding box center [148, 99] width 65 height 7
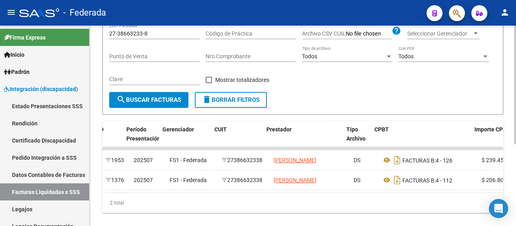
scroll to position [0, 65]
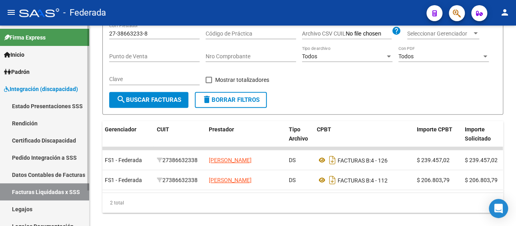
click at [31, 207] on link "Legajos" at bounding box center [44, 209] width 89 height 17
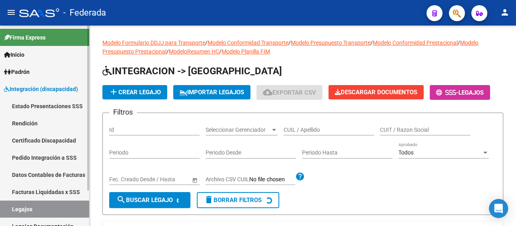
click at [41, 191] on link "Facturas Liquidadas x SSS" at bounding box center [44, 192] width 89 height 17
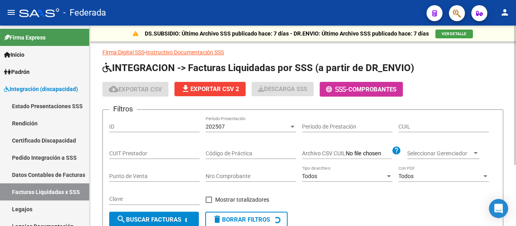
click at [257, 125] on div "202507" at bounding box center [247, 127] width 83 height 7
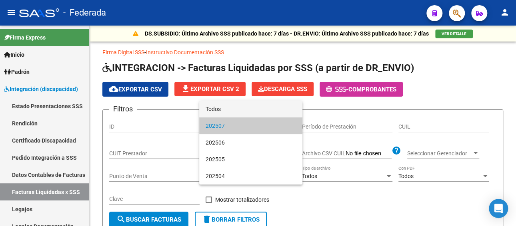
click at [242, 110] on span "Todos" at bounding box center [251, 109] width 90 height 17
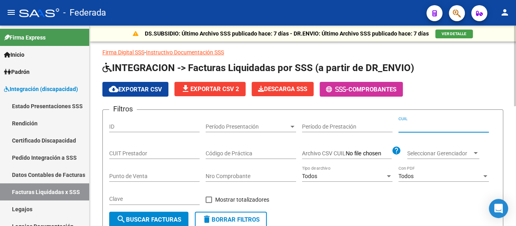
click at [435, 125] on input "CUIL" at bounding box center [443, 127] width 90 height 7
paste input "20-22300104-2"
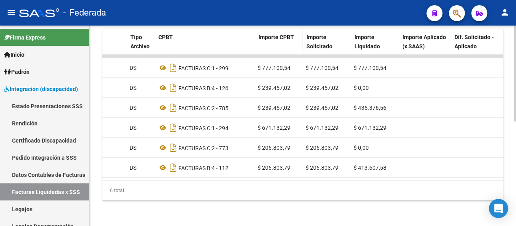
scroll to position [0, 223]
type input "20-22300104-2"
click at [26, 206] on link "Legajos" at bounding box center [44, 209] width 89 height 17
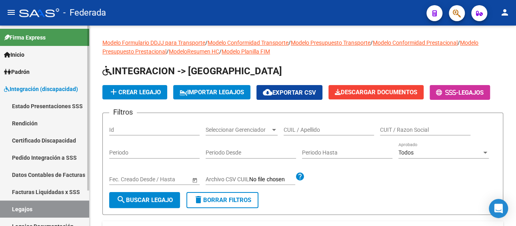
click at [50, 191] on link "Facturas Liquidadas x SSS" at bounding box center [44, 192] width 89 height 17
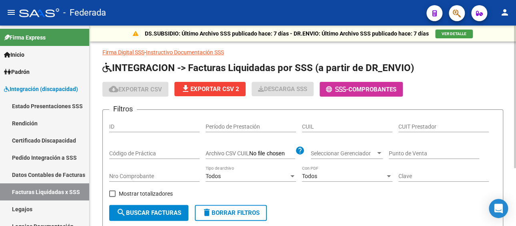
click at [296, 126] on input "Período de Prestación" at bounding box center [251, 127] width 90 height 7
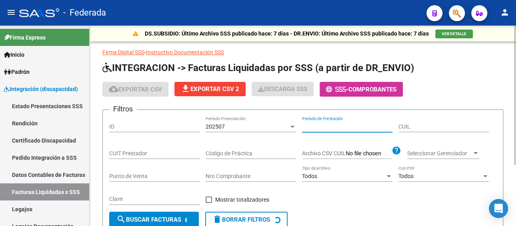
paste input "20475097735"
type input "20475097735"
click at [249, 128] on div "202507" at bounding box center [247, 127] width 83 height 7
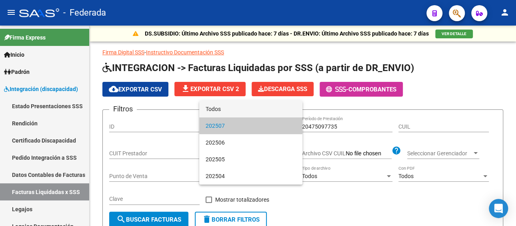
click at [243, 110] on span "Todos" at bounding box center [251, 109] width 90 height 17
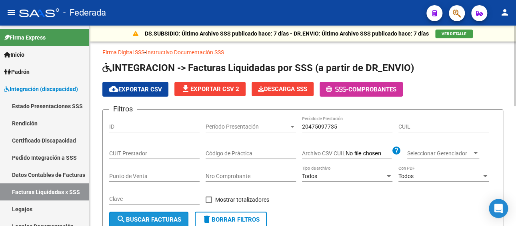
click at [146, 216] on button "search Buscar Facturas" at bounding box center [148, 220] width 79 height 16
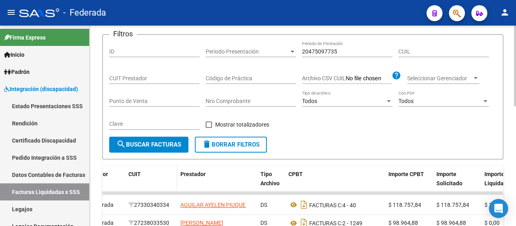
scroll to position [58, 0]
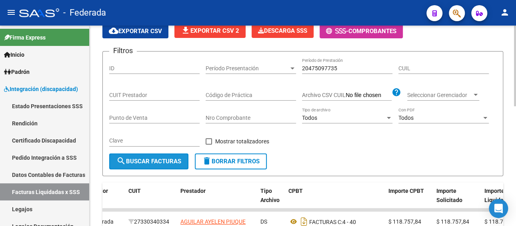
click at [143, 162] on span "search Buscar Facturas" at bounding box center [148, 161] width 65 height 7
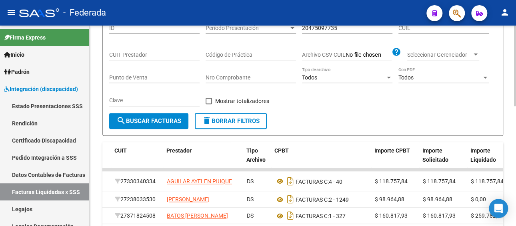
scroll to position [0, 0]
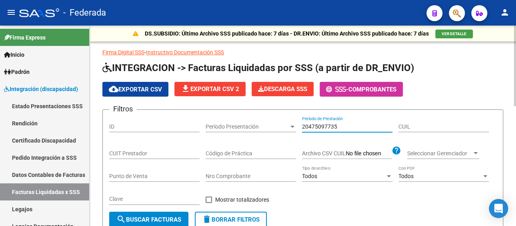
drag, startPoint x: 357, startPoint y: 129, endPoint x: 290, endPoint y: 127, distance: 67.2
click at [290, 127] on div "Filtros ID Período Presentación Período Presentación 20475097735 Período de Pre…" at bounding box center [302, 164] width 387 height 96
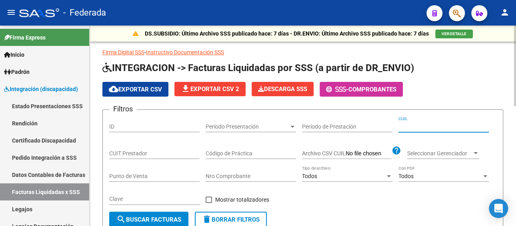
click at [426, 128] on input "CUIL" at bounding box center [443, 127] width 90 height 7
paste input "20-47509773-5"
type input "20-47509773-5"
click at [164, 218] on span "search Buscar Facturas" at bounding box center [148, 219] width 65 height 7
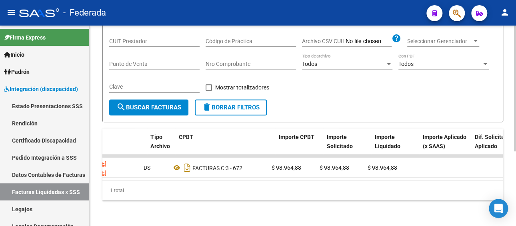
scroll to position [0, 195]
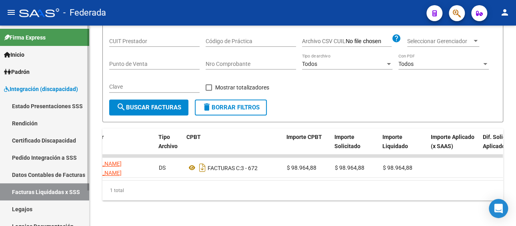
click at [53, 156] on link "Pedido Integración a SSS" at bounding box center [44, 157] width 89 height 17
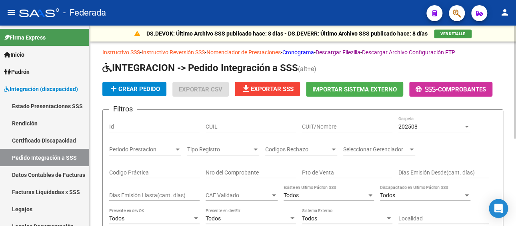
click at [261, 126] on input "CUIL" at bounding box center [251, 127] width 90 height 7
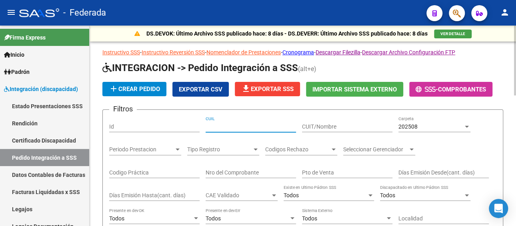
paste input "20475097735"
type input "20475097735"
click at [438, 126] on div "202508" at bounding box center [430, 127] width 65 height 7
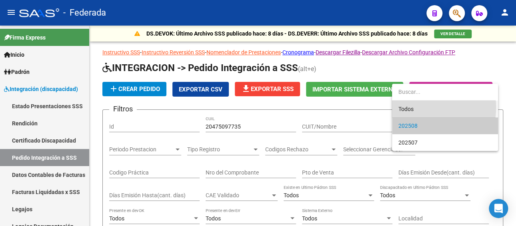
click at [410, 107] on span "Todos" at bounding box center [444, 109] width 93 height 17
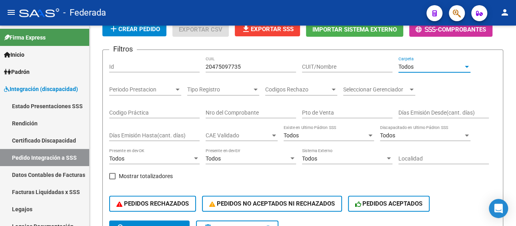
scroll to position [120, 0]
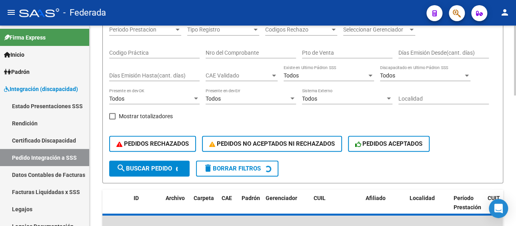
click at [168, 172] on span "search Buscar Pedido" at bounding box center [144, 168] width 56 height 7
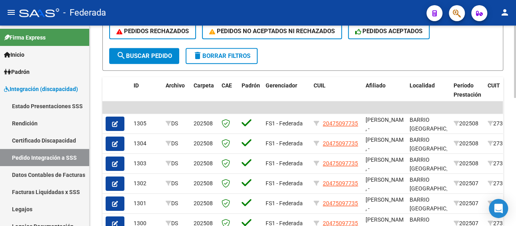
scroll to position [354, 0]
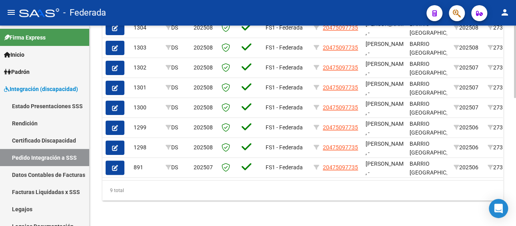
drag, startPoint x: 200, startPoint y: 174, endPoint x: 273, endPoint y: 176, distance: 72.8
click at [273, 176] on datatable-body "| | 1305 DS 202508 FS1 - Federada 20475097735 [PERSON_NAME] , - [GEOGRAPHIC_DAT…" at bounding box center [302, 82] width 400 height 195
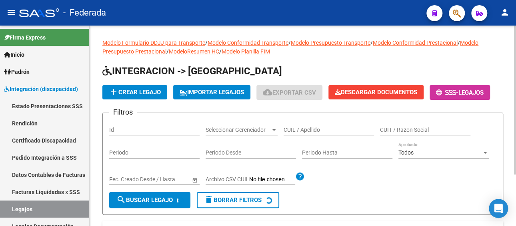
click at [322, 129] on input "CUIL / Apellido" at bounding box center [329, 130] width 90 height 7
paste input "[PERSON_NAME]"
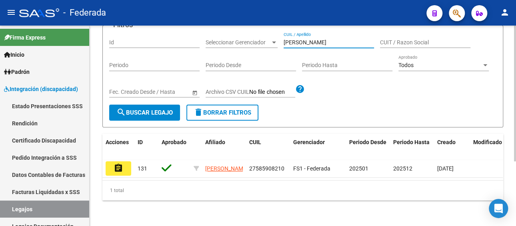
scroll to position [96, 0]
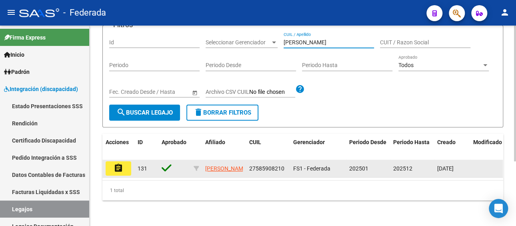
type input "[PERSON_NAME]"
drag, startPoint x: 287, startPoint y: 160, endPoint x: 247, endPoint y: 161, distance: 40.4
click at [247, 161] on datatable-body-cell "27585908210" at bounding box center [268, 169] width 44 height 18
copy span "27585908210"
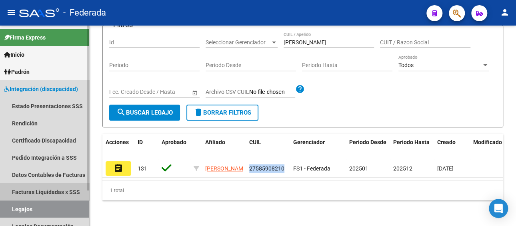
click at [62, 189] on link "Facturas Liquidadas x SSS" at bounding box center [44, 192] width 89 height 17
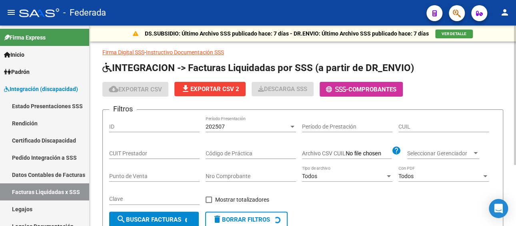
click at [251, 130] on div "202507 Período Presentación" at bounding box center [251, 124] width 90 height 16
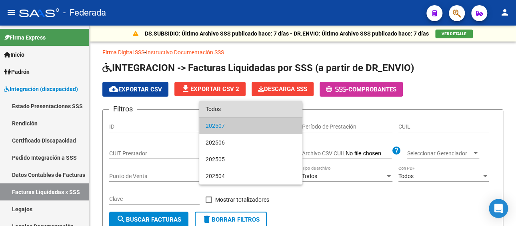
click at [247, 112] on span "Todos" at bounding box center [251, 109] width 90 height 17
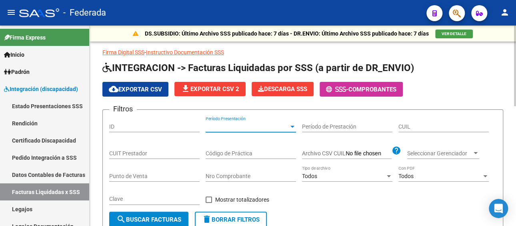
click at [413, 124] on input "CUIL" at bounding box center [443, 127] width 90 height 7
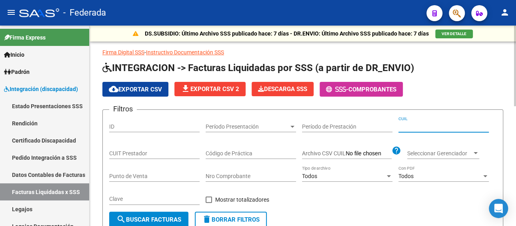
paste input "43"
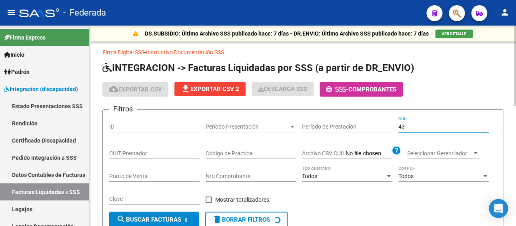
type input "4"
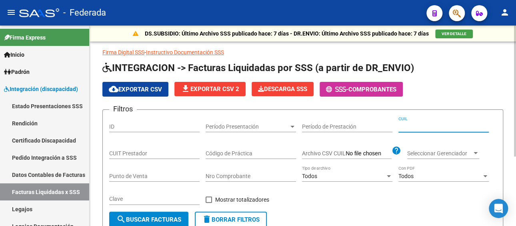
paste input "43"
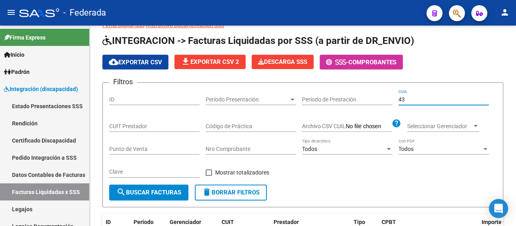
scroll to position [26, 0]
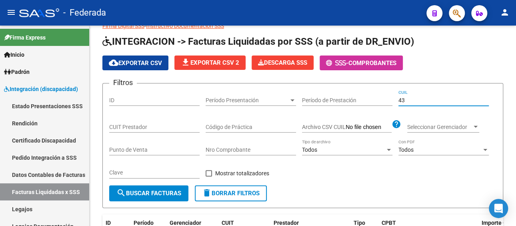
type input "43"
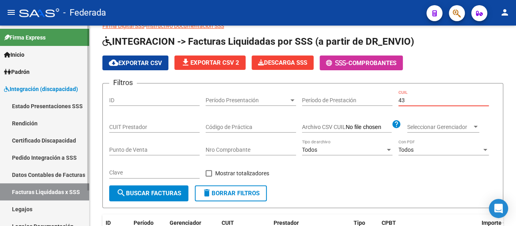
click at [54, 208] on link "Legajos" at bounding box center [44, 209] width 89 height 17
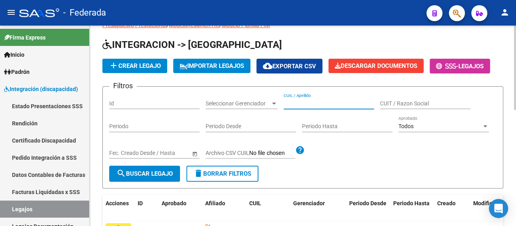
click at [339, 103] on input "CUIL / Apellido" at bounding box center [329, 103] width 90 height 7
paste input "[PERSON_NAME]"
type input "[PERSON_NAME]"
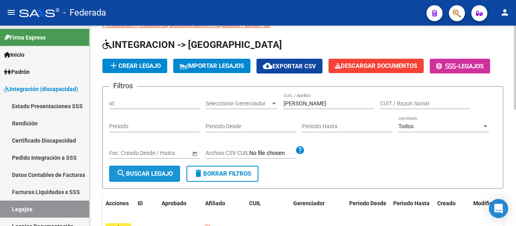
click at [147, 176] on span "search Buscar Legajo" at bounding box center [144, 173] width 56 height 7
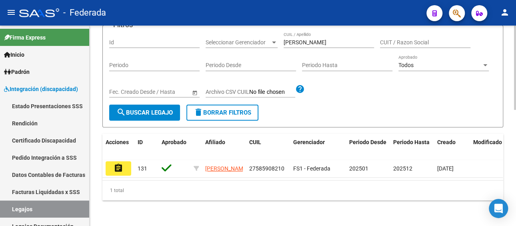
scroll to position [96, 0]
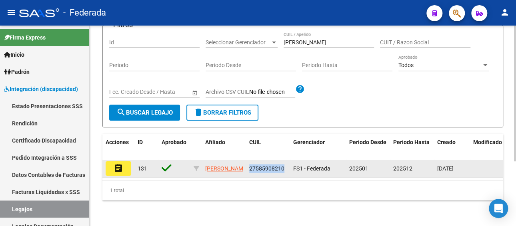
drag, startPoint x: 279, startPoint y: 160, endPoint x: 247, endPoint y: 160, distance: 32.0
click at [247, 160] on datatable-body-cell "27585908210" at bounding box center [268, 169] width 44 height 18
copy span "27585908210"
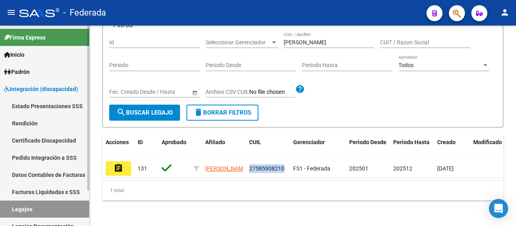
click at [57, 194] on link "Facturas Liquidadas x SSS" at bounding box center [44, 192] width 89 height 17
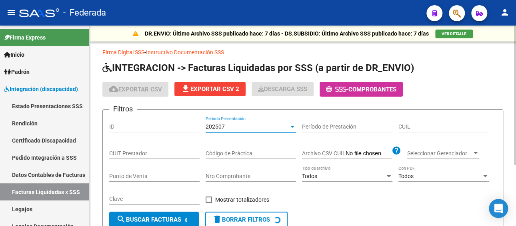
click at [215, 125] on span "202507" at bounding box center [215, 127] width 19 height 6
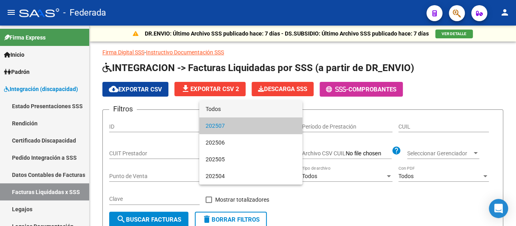
click at [220, 111] on span "Todos" at bounding box center [251, 109] width 90 height 17
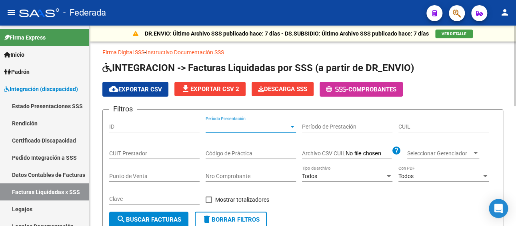
click at [438, 124] on input "CUIL" at bounding box center [443, 127] width 90 height 7
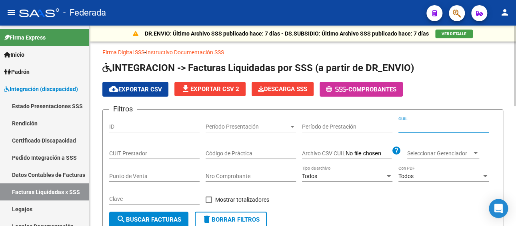
paste input "27-58590821-0"
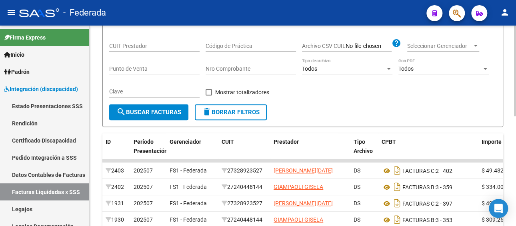
scroll to position [240, 0]
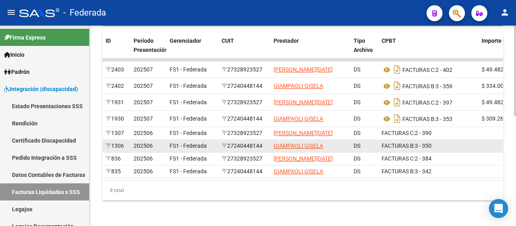
type input "27-58590821-0"
drag, startPoint x: 264, startPoint y: 139, endPoint x: 232, endPoint y: 140, distance: 32.8
click at [232, 142] on div "27240448144" at bounding box center [245, 146] width 46 height 9
copy div "27240448144"
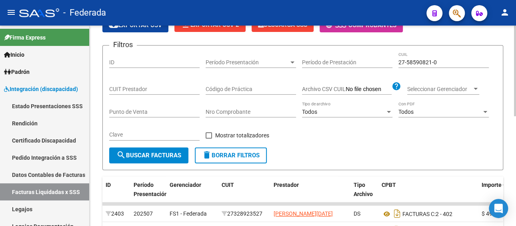
scroll to position [40, 0]
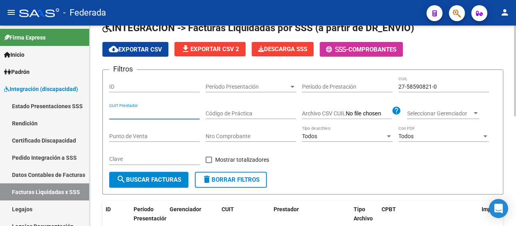
click at [144, 112] on input "CUIT Prestador" at bounding box center [154, 113] width 90 height 7
paste input "27-24044814-4"
type input "27-24044814-4"
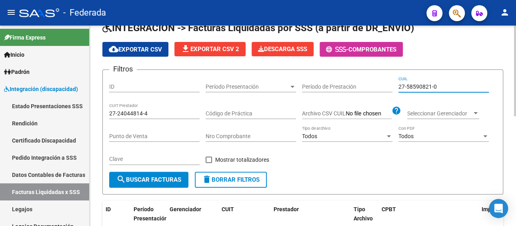
drag, startPoint x: 442, startPoint y: 84, endPoint x: 373, endPoint y: 84, distance: 69.2
click at [373, 84] on div "Filtros ID Período Presentación Período Presentación Período de Prestación 27-5…" at bounding box center [302, 124] width 387 height 96
click at [171, 188] on form "Filtros ID Período Presentación Período Presentación Período de Prestación CUIL…" at bounding box center [302, 132] width 401 height 125
click at [171, 184] on button "search Buscar Facturas" at bounding box center [148, 180] width 79 height 16
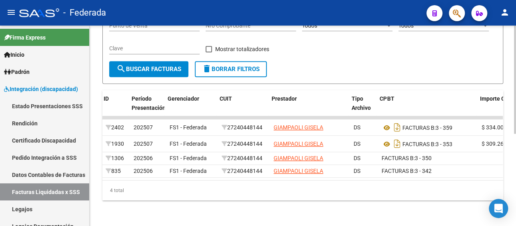
scroll to position [0, 185]
